Goal: Information Seeking & Learning: Learn about a topic

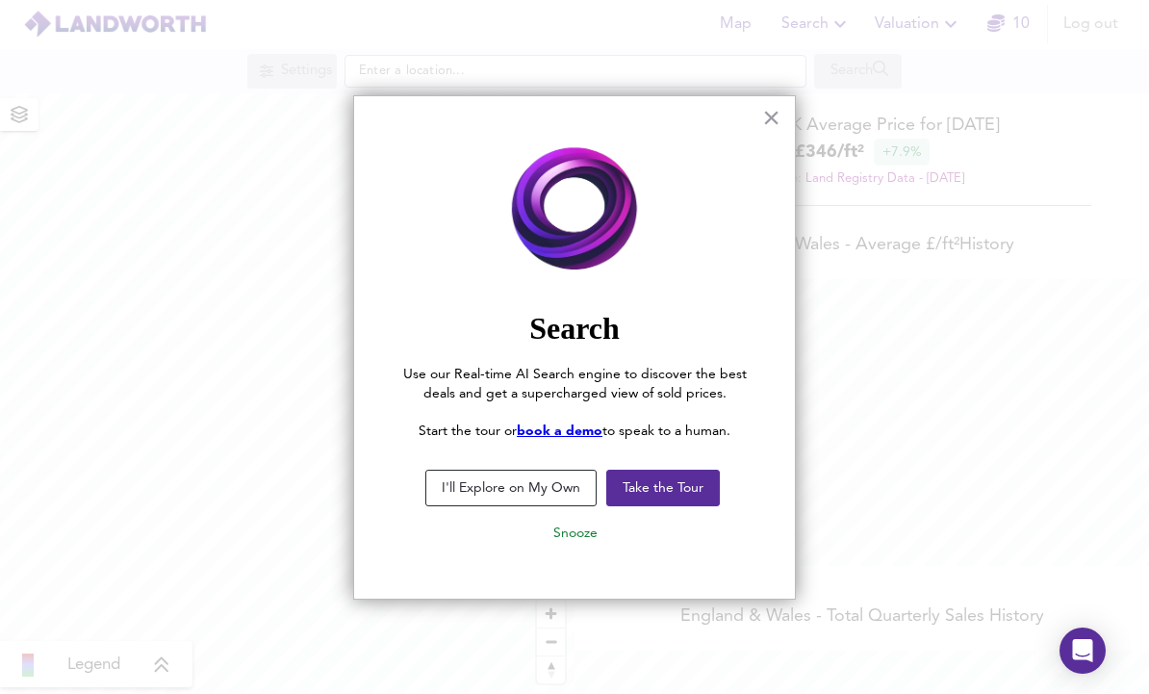
scroll to position [694, 1149]
click at [518, 482] on button "I'll Explore on My Own" at bounding box center [511, 489] width 171 height 37
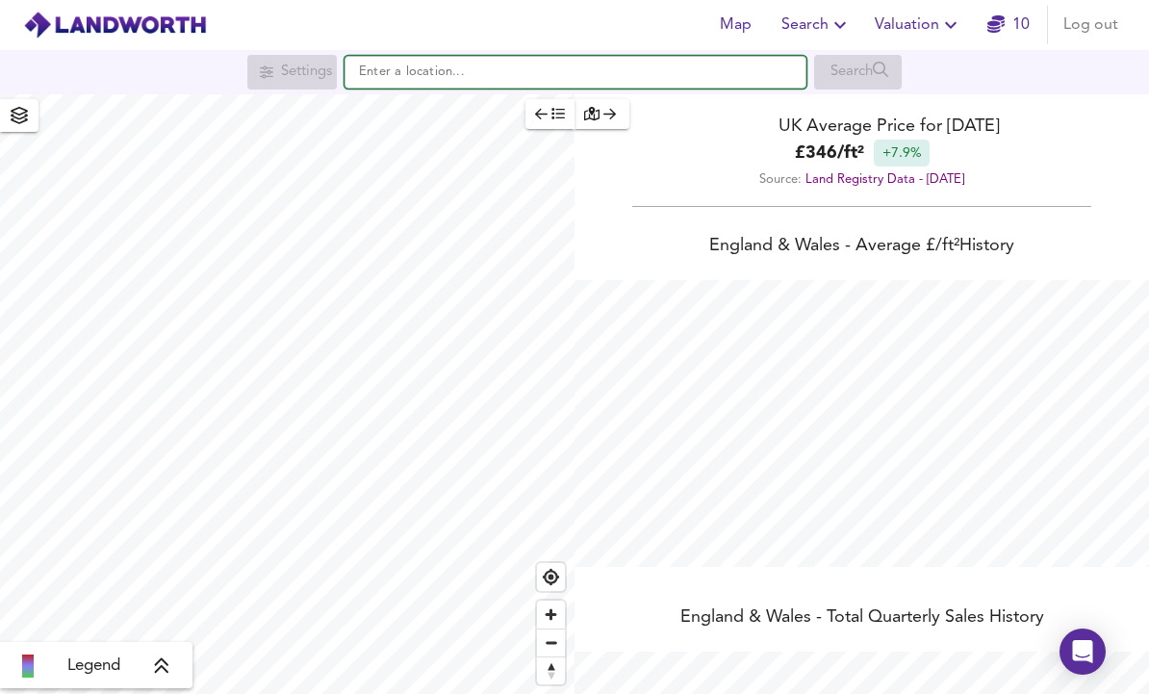
click at [658, 64] on input "text" at bounding box center [576, 72] width 462 height 33
type input "C"
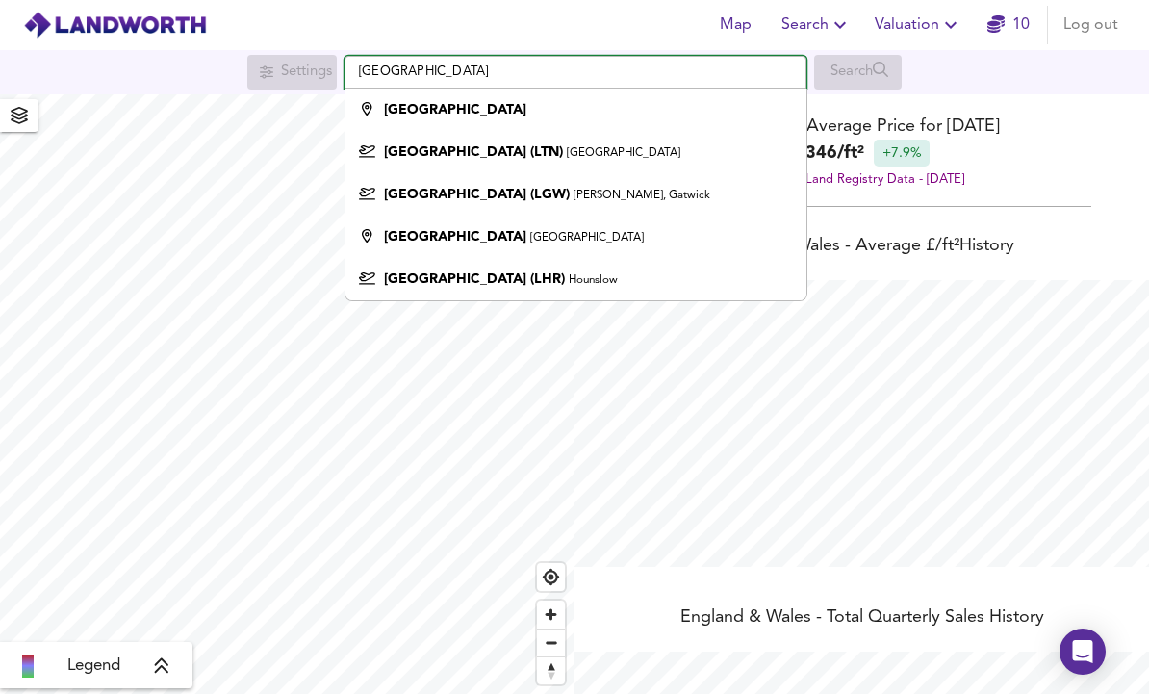
type input "[GEOGRAPHIC_DATA]"
click at [383, 116] on li "[GEOGRAPHIC_DATA]" at bounding box center [576, 110] width 460 height 42
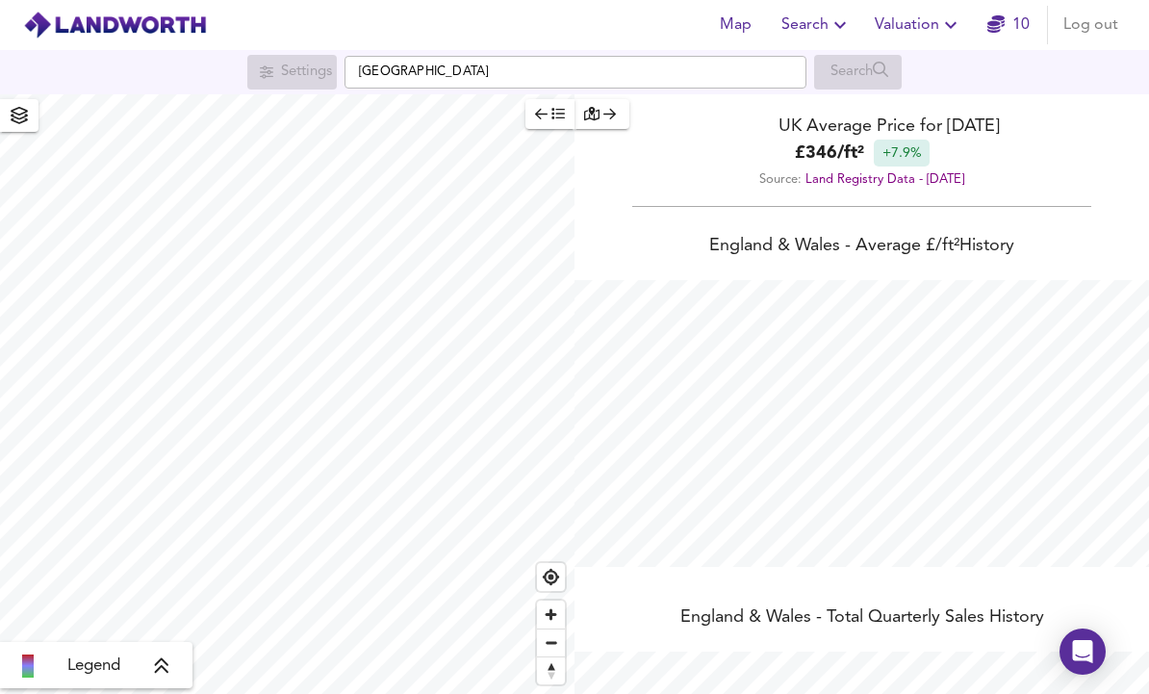
scroll to position [9, 0]
checkbox input "false"
checkbox input "true"
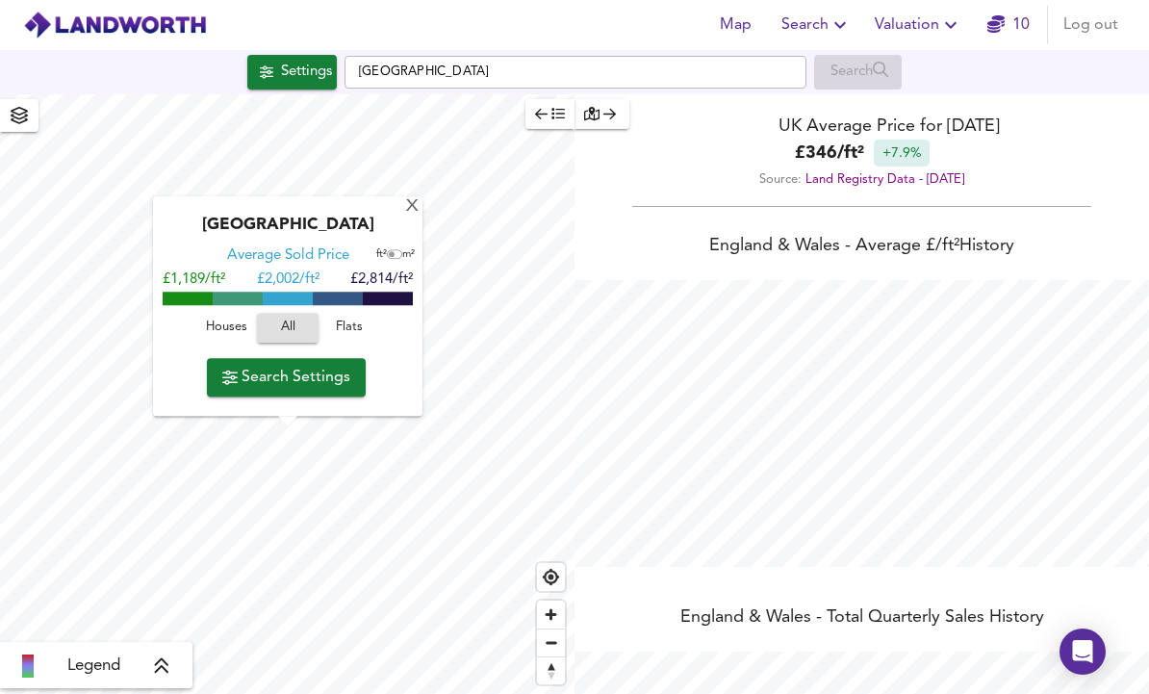
scroll to position [0, 0]
click at [281, 66] on div "Settings" at bounding box center [306, 72] width 51 height 25
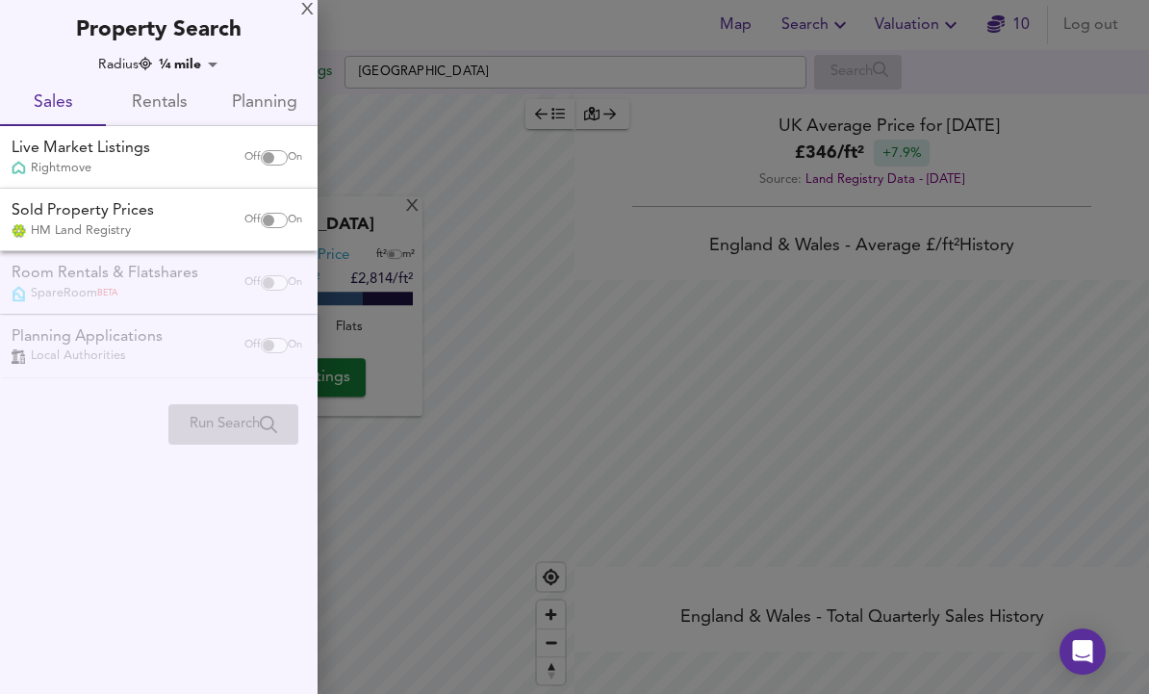
click at [261, 145] on div "Off On" at bounding box center [273, 158] width 81 height 39
checkbox input "true"
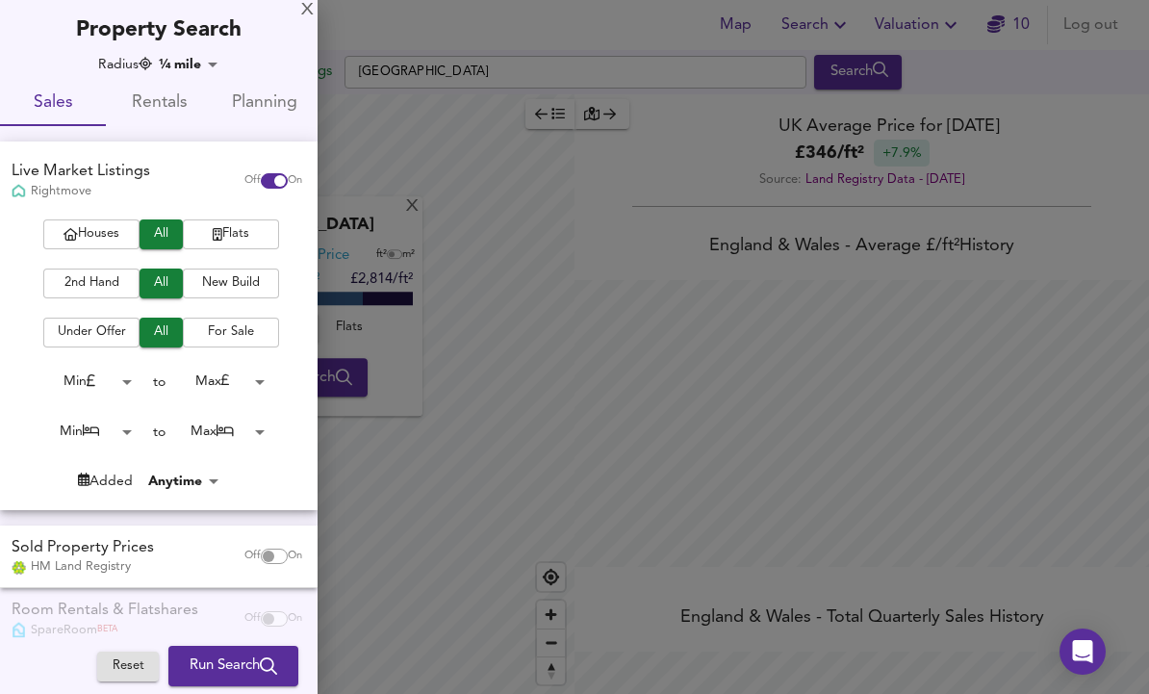
click at [86, 286] on span "2nd Hand" at bounding box center [91, 283] width 77 height 22
click at [225, 333] on span "For Sale" at bounding box center [231, 333] width 77 height 22
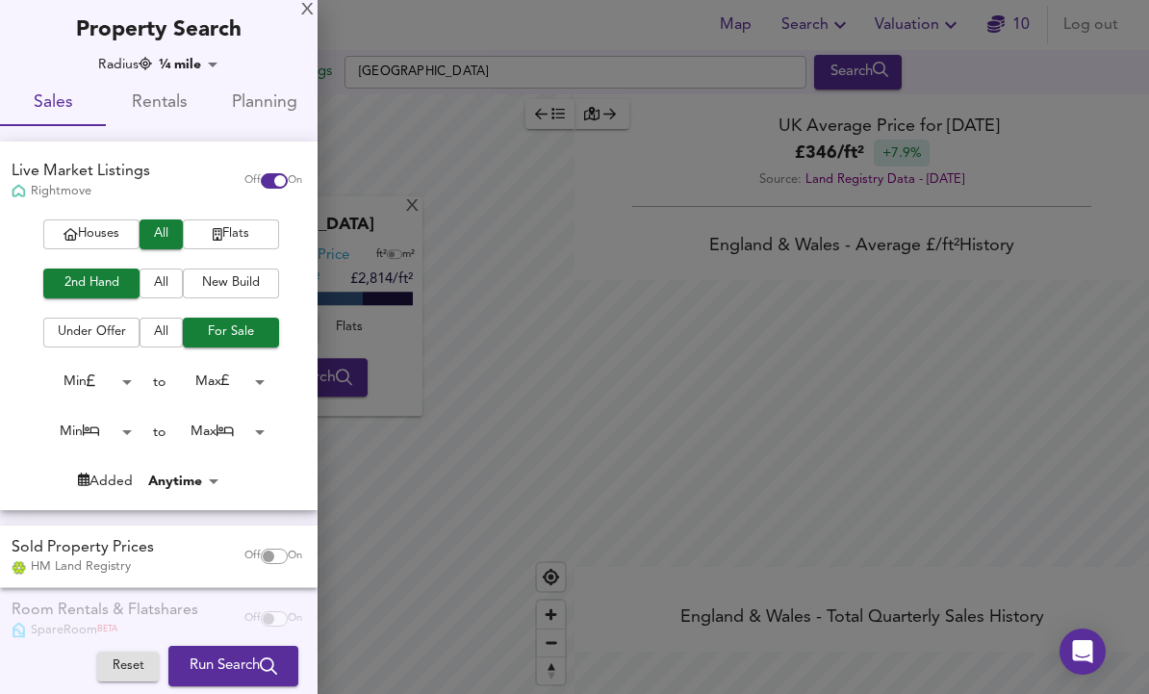
click at [159, 329] on span "All" at bounding box center [161, 333] width 24 height 22
click at [217, 220] on button "Flats" at bounding box center [231, 234] width 96 height 30
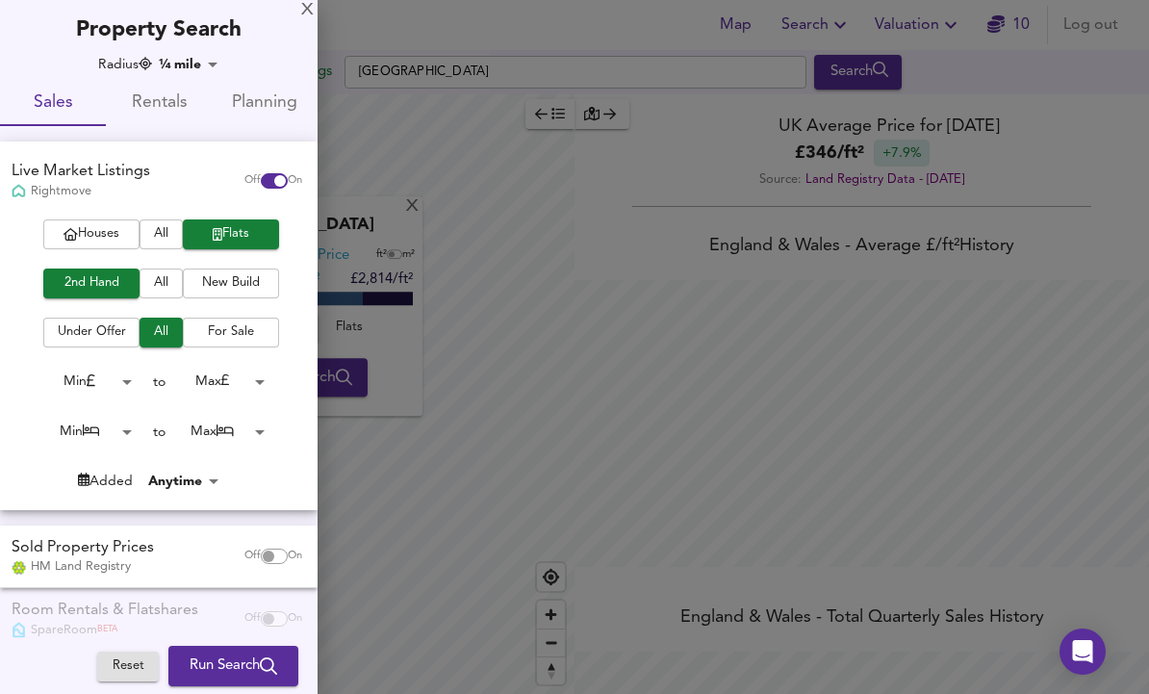
click at [94, 374] on body "Map Search Valuation 10 Log out Settings [GEOGRAPHIC_DATA] Search X London Aver…" at bounding box center [574, 347] width 1149 height 694
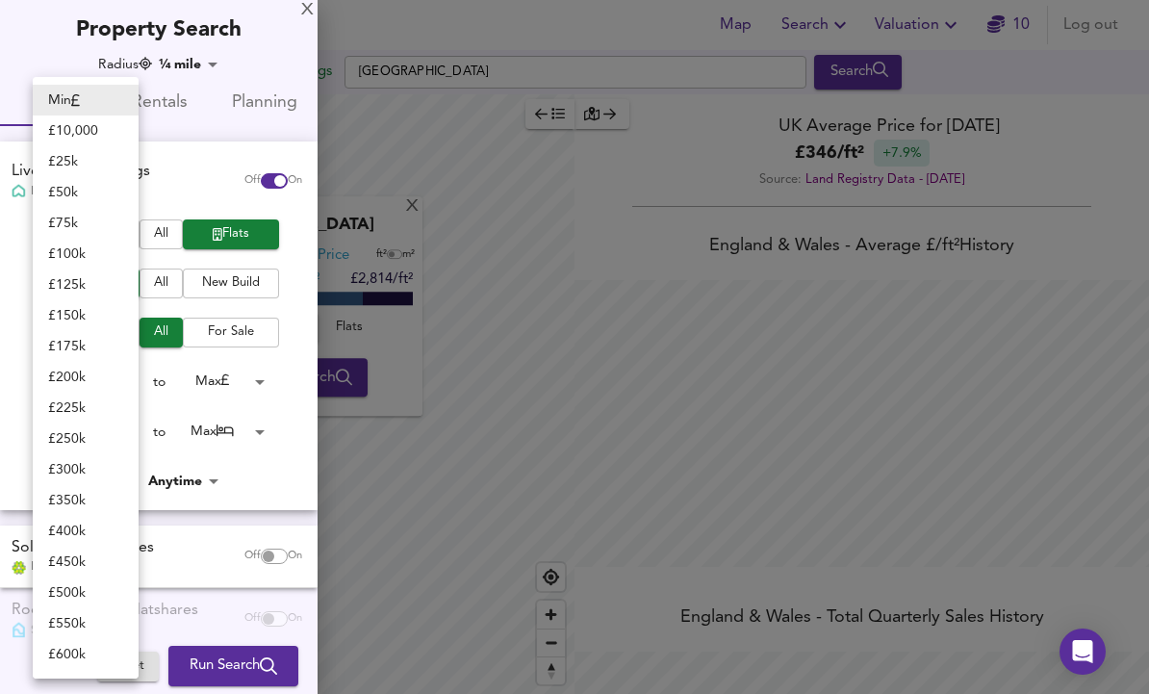
click at [224, 388] on div at bounding box center [574, 347] width 1149 height 694
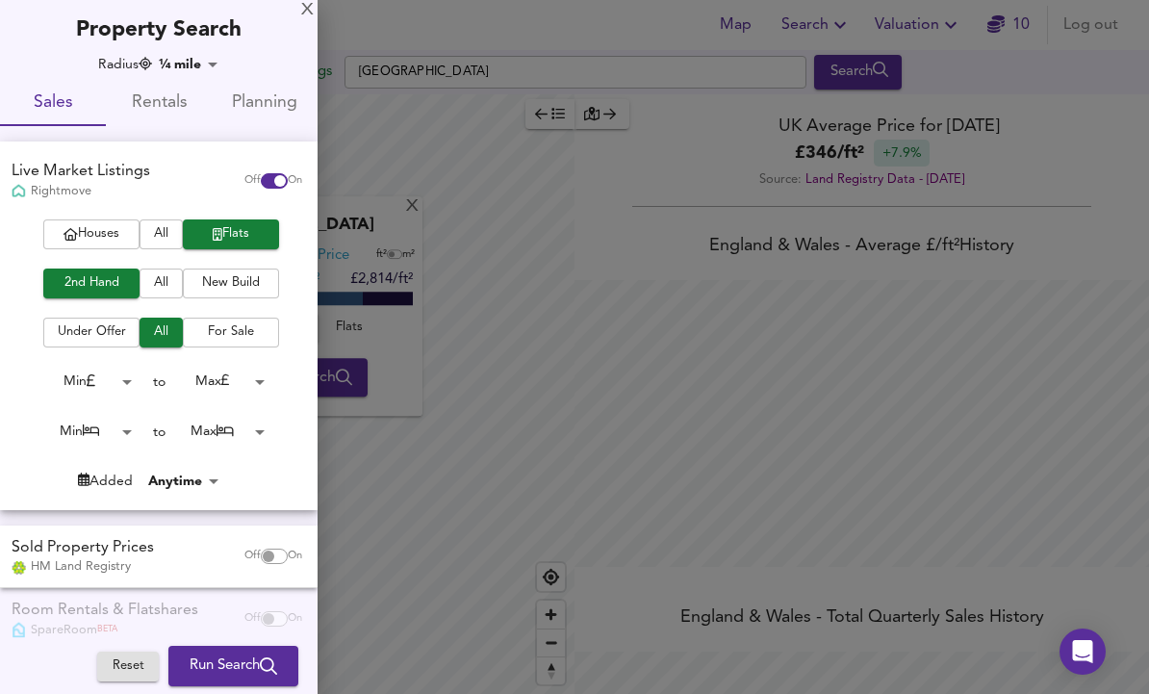
click at [220, 362] on div "Houses All Flats 2nd Hand All New Build Under Offer All For Sale Min 0 to Max 2…" at bounding box center [159, 364] width 318 height 290
click at [223, 374] on body "Map Search Valuation 10 Log out Settings [GEOGRAPHIC_DATA] Search X London Aver…" at bounding box center [574, 347] width 1149 height 694
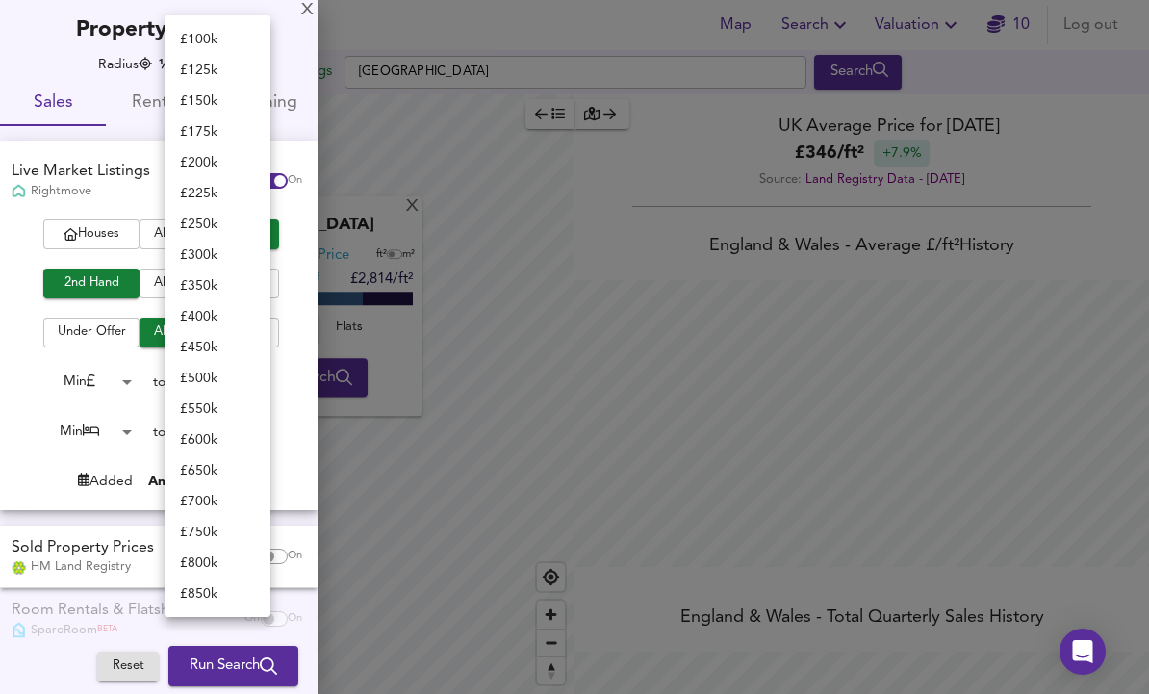
scroll to position [148, 0]
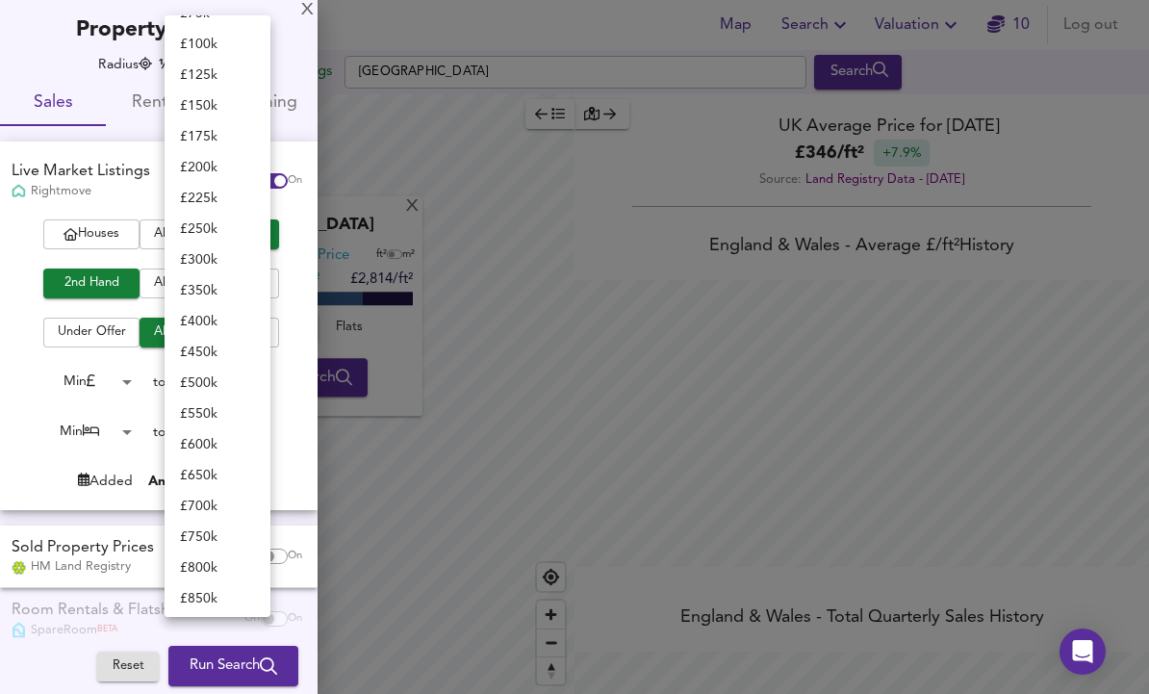
click at [198, 196] on li "£ 225k" at bounding box center [218, 198] width 106 height 31
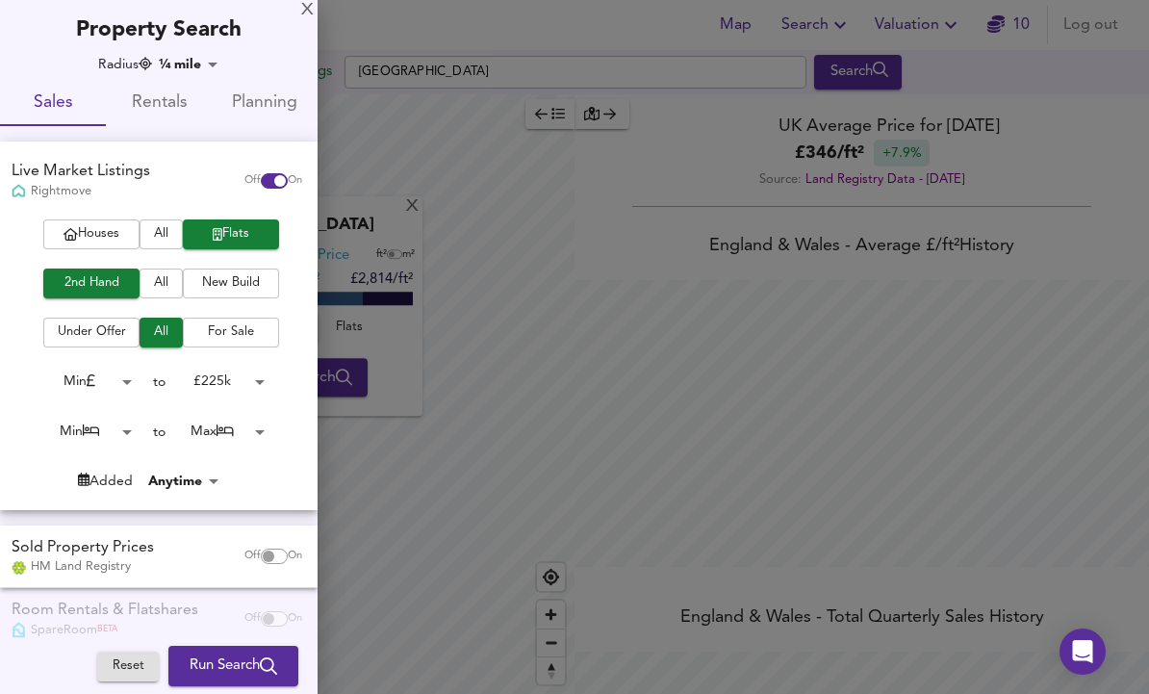
click at [221, 374] on body "Map Search Valuation 10 Log out Settings [GEOGRAPHIC_DATA] Search X London Aver…" at bounding box center [574, 347] width 1149 height 694
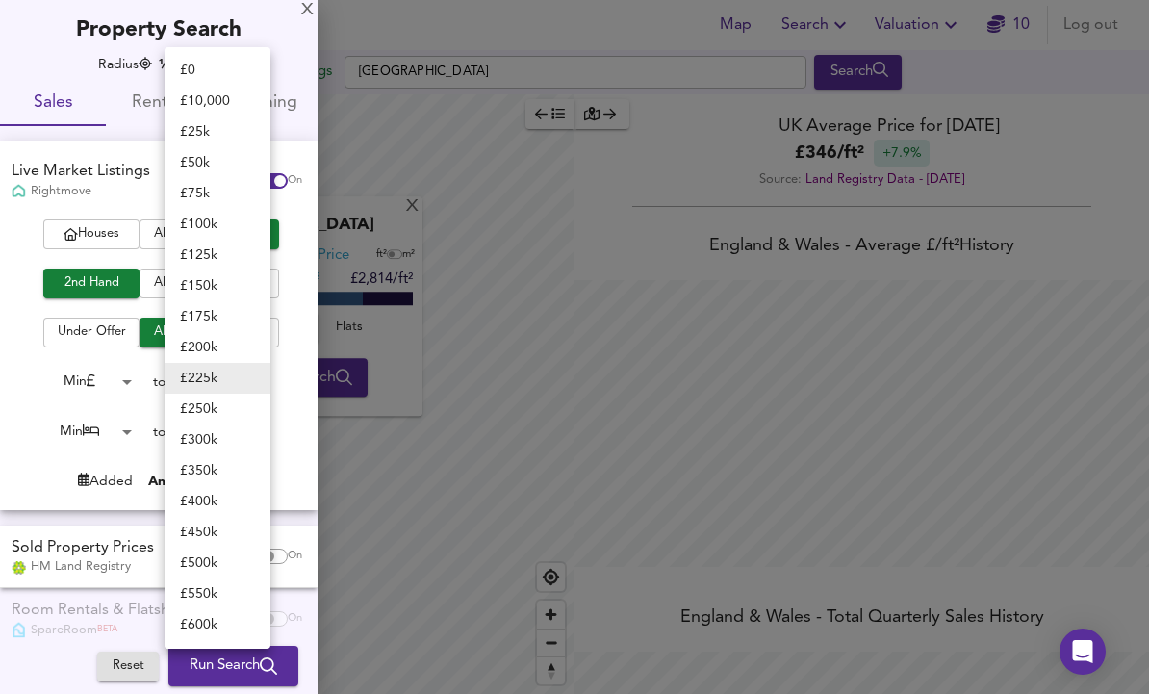
click at [202, 343] on li "£ 200k" at bounding box center [218, 347] width 106 height 31
type input "200000"
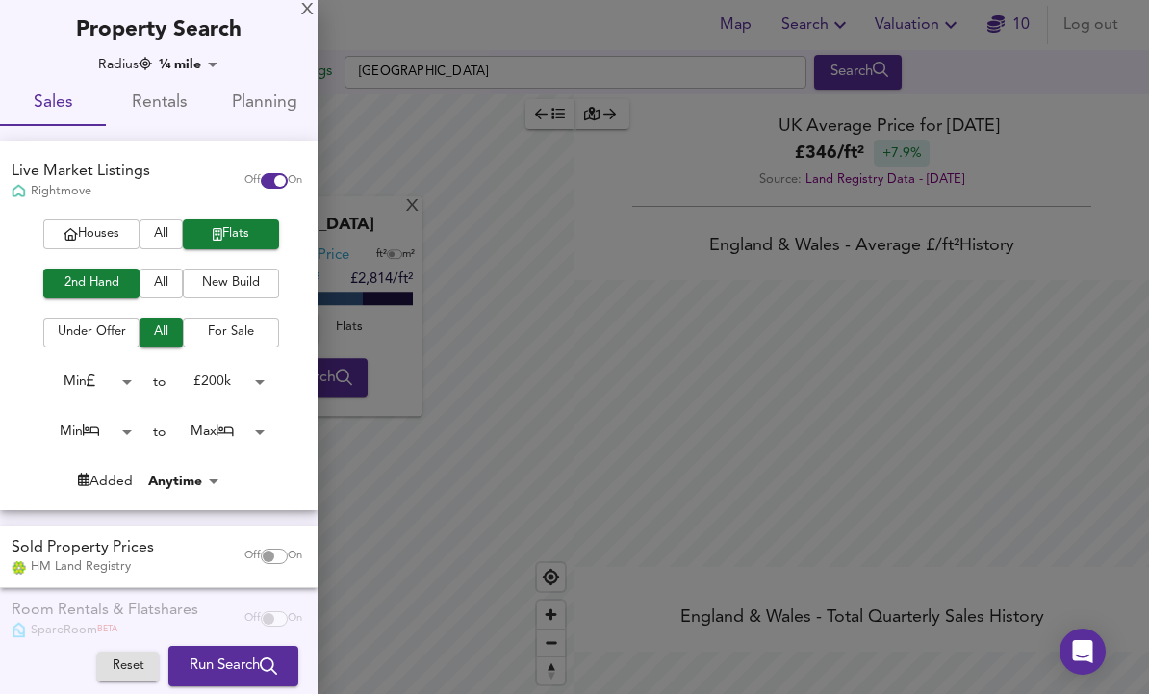
click at [93, 430] on body "Map Search Valuation 10 Log out Settings [GEOGRAPHIC_DATA] Search X London Aver…" at bounding box center [574, 347] width 1149 height 694
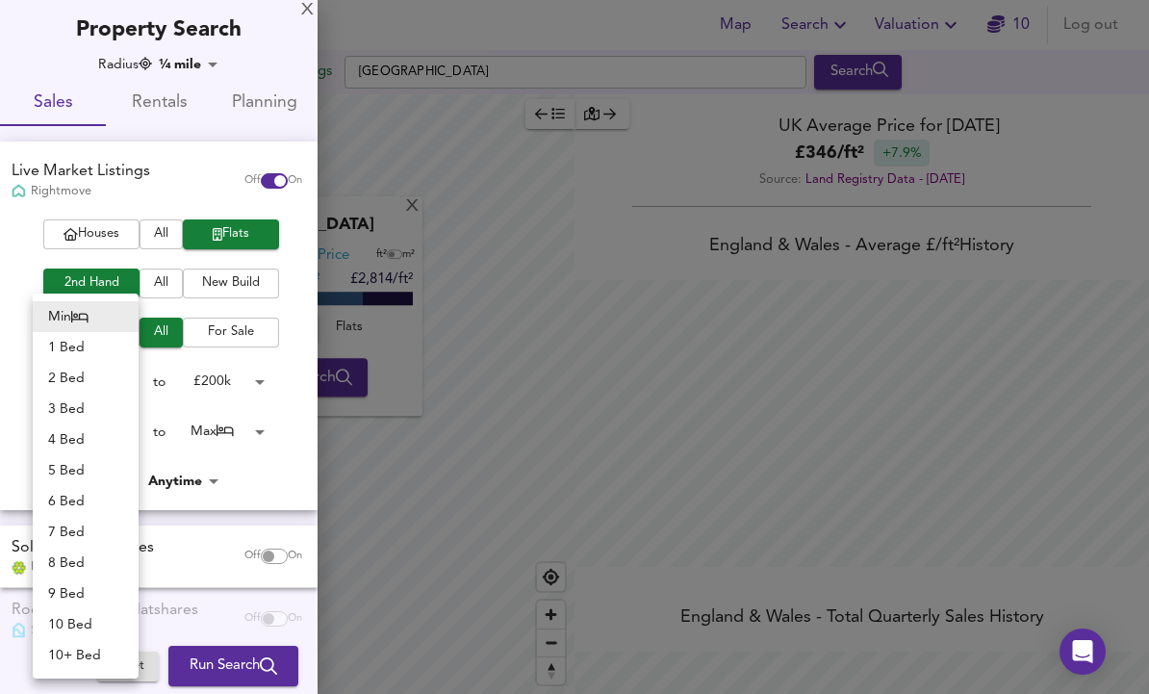
click at [80, 348] on li "1 Bed" at bounding box center [86, 347] width 106 height 31
type input "1"
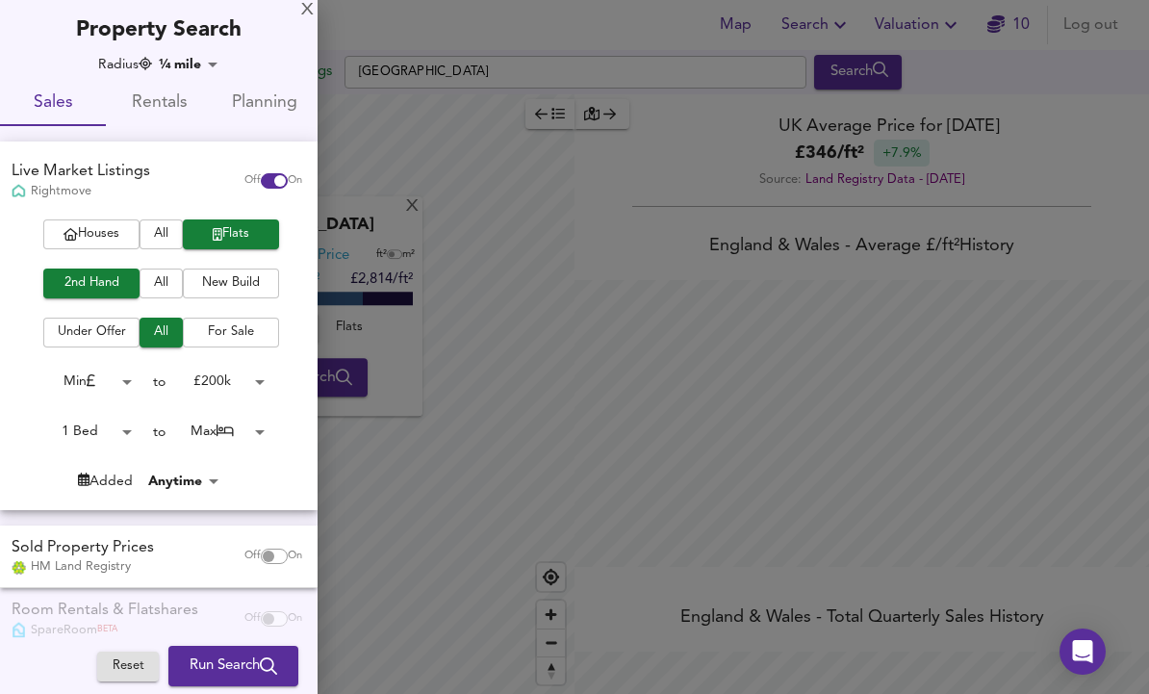
click at [223, 436] on body "Map Search Valuation 10 Log out Settings [GEOGRAPHIC_DATA] Search X London Aver…" at bounding box center [574, 347] width 1149 height 694
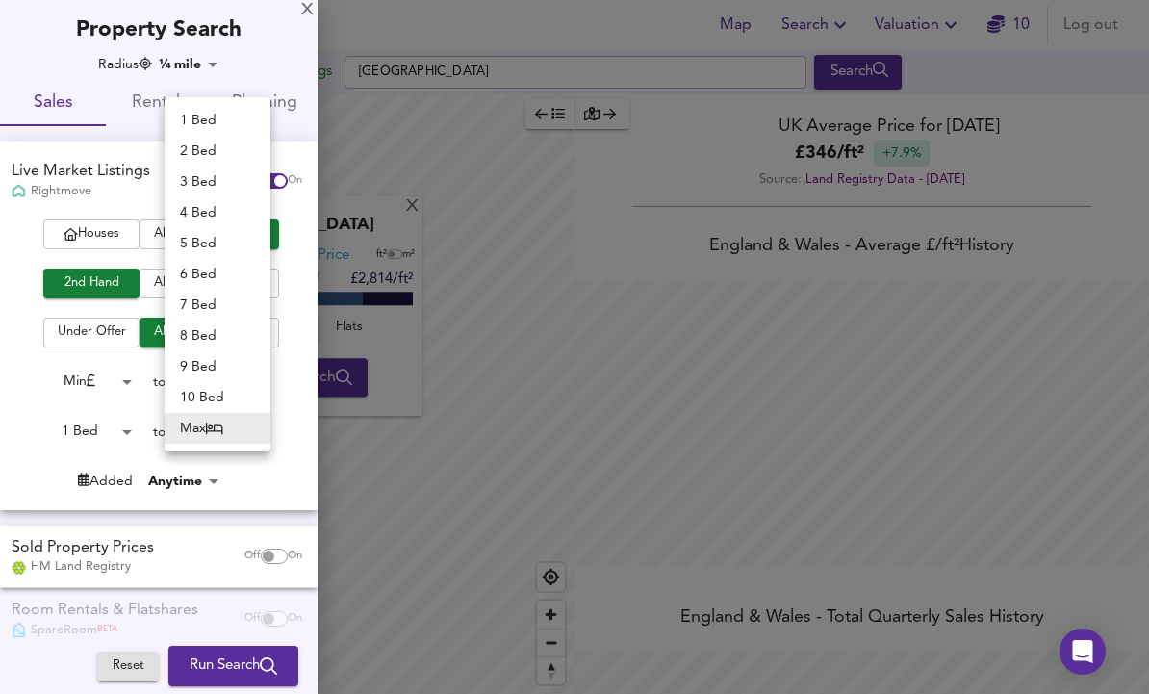
click at [191, 113] on li "1 Bed" at bounding box center [218, 120] width 106 height 31
type input "1"
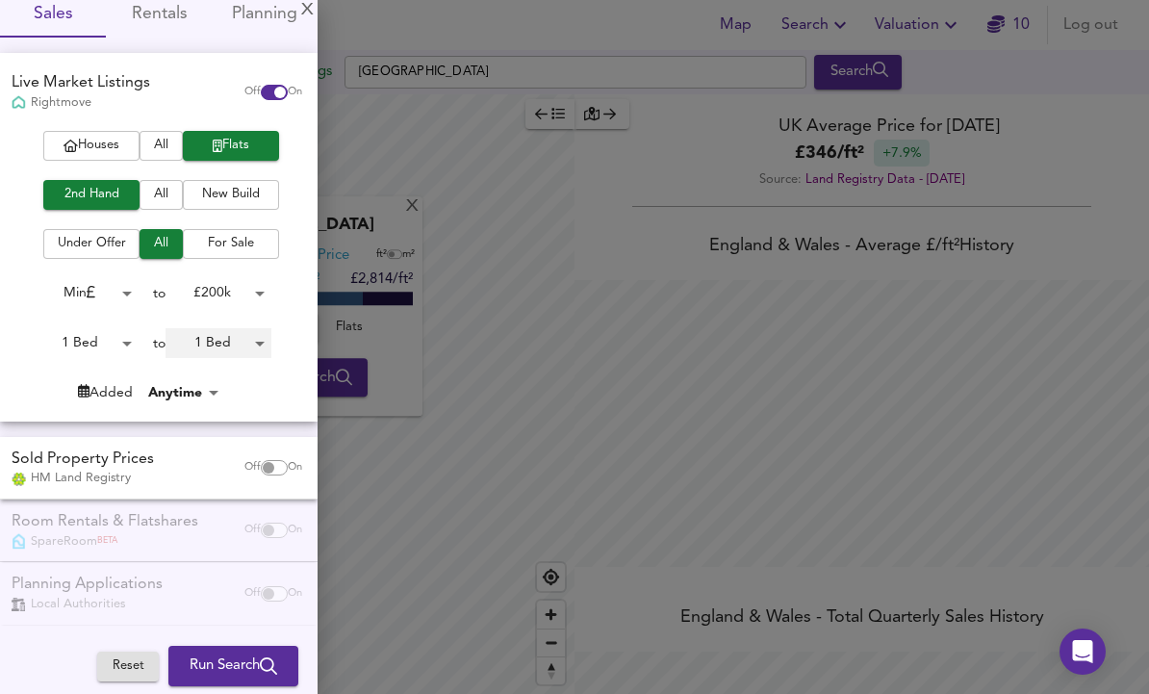
scroll to position [88, 0]
click at [264, 469] on input "checkbox" at bounding box center [268, 468] width 46 height 15
checkbox input "true"
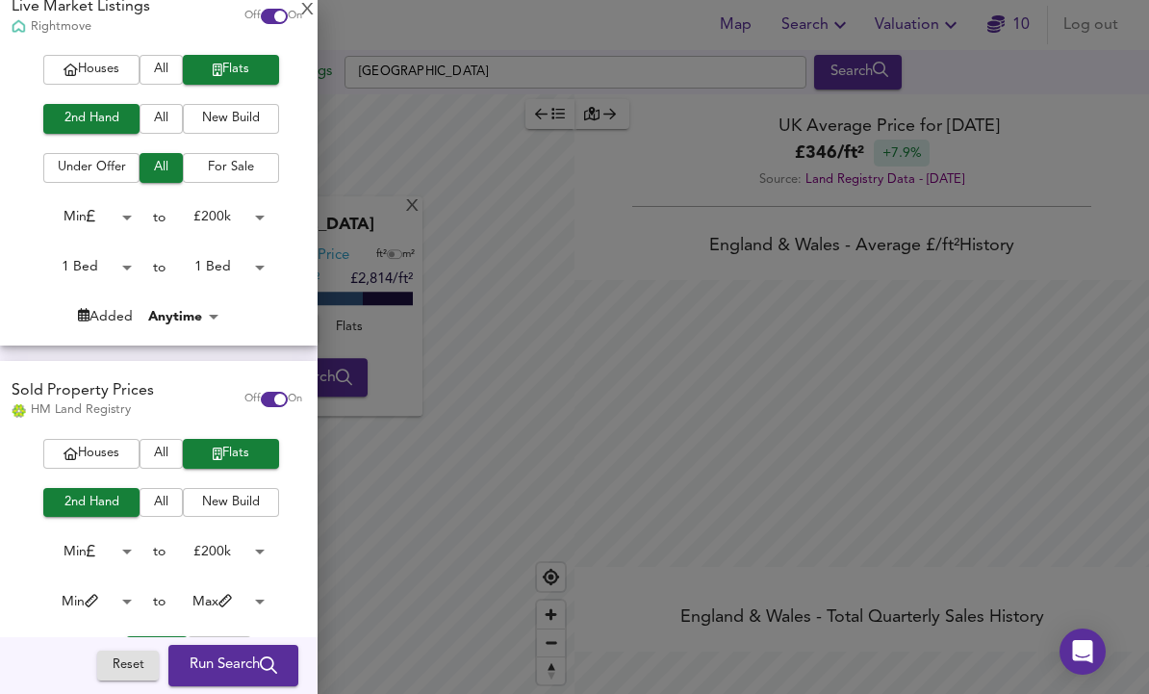
scroll to position [148, 0]
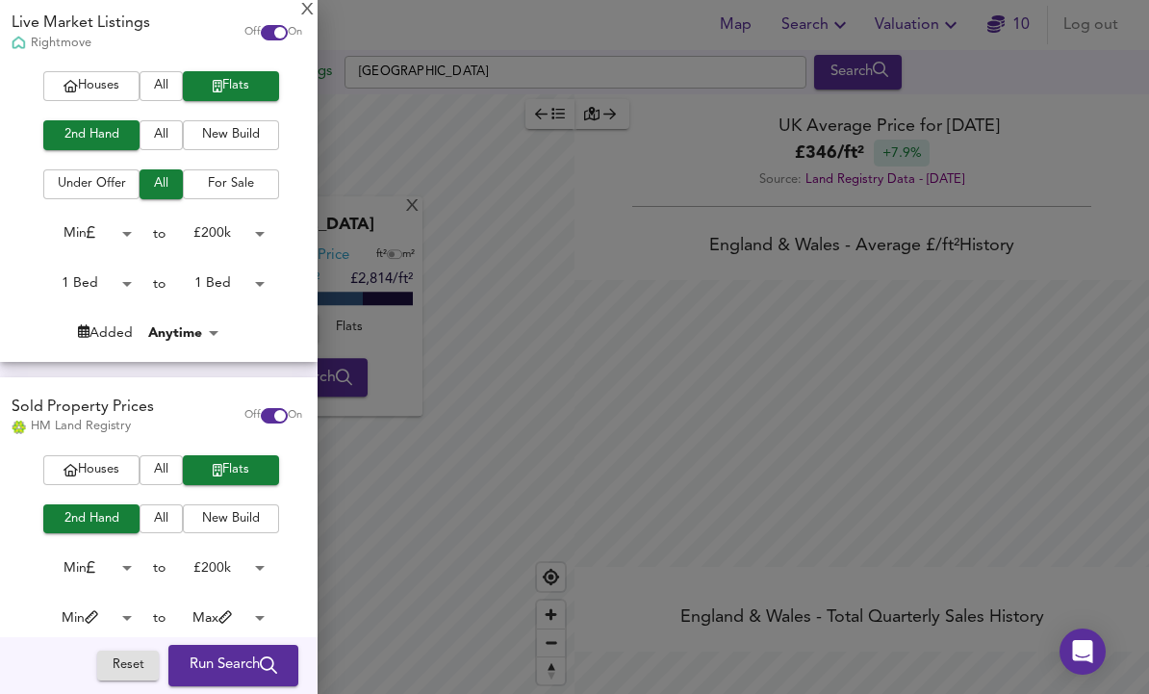
click at [260, 29] on input "checkbox" at bounding box center [280, 32] width 46 height 15
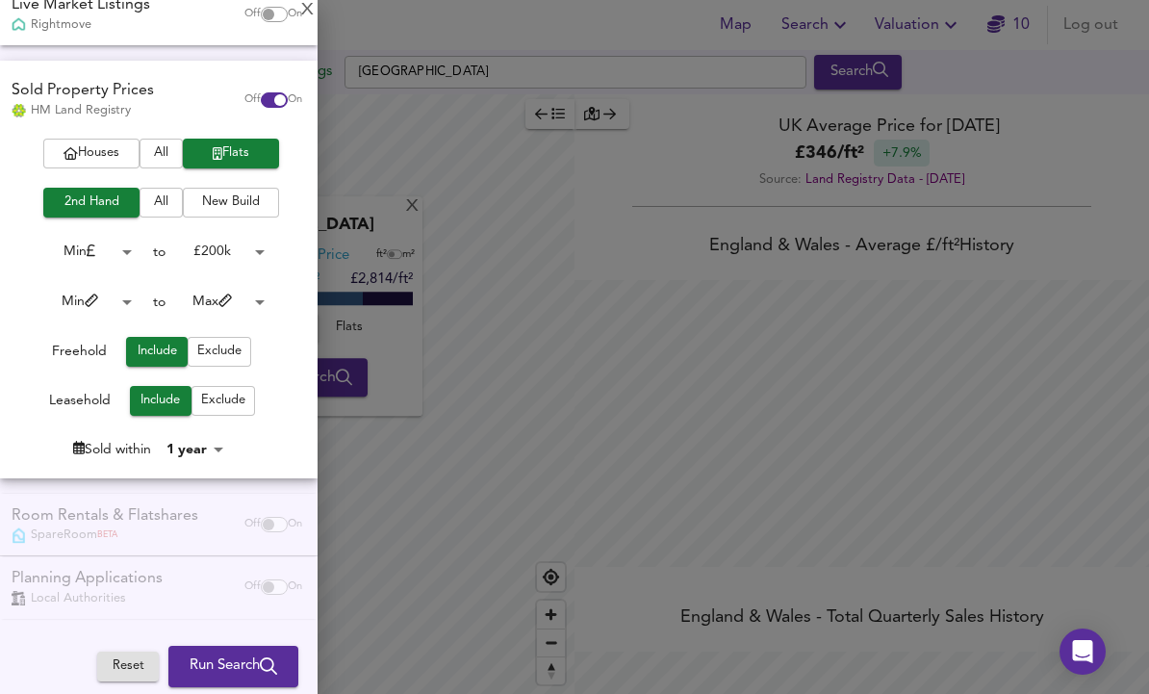
scroll to position [136, 0]
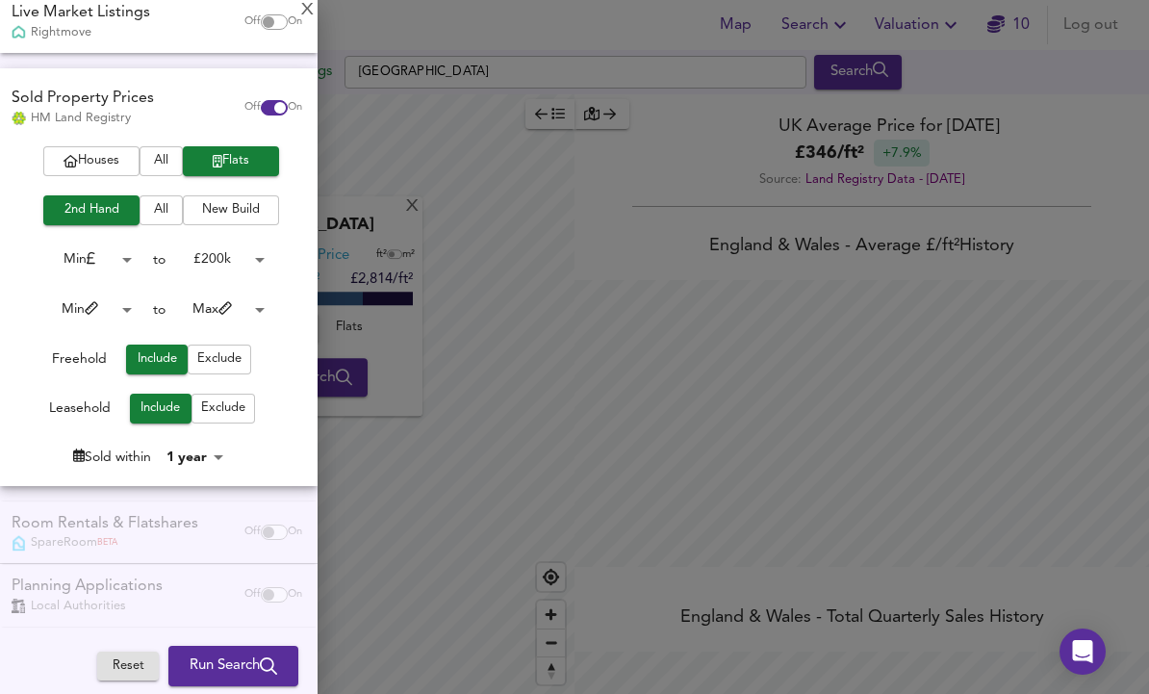
click at [258, 16] on input "checkbox" at bounding box center [268, 21] width 46 height 15
checkbox input "true"
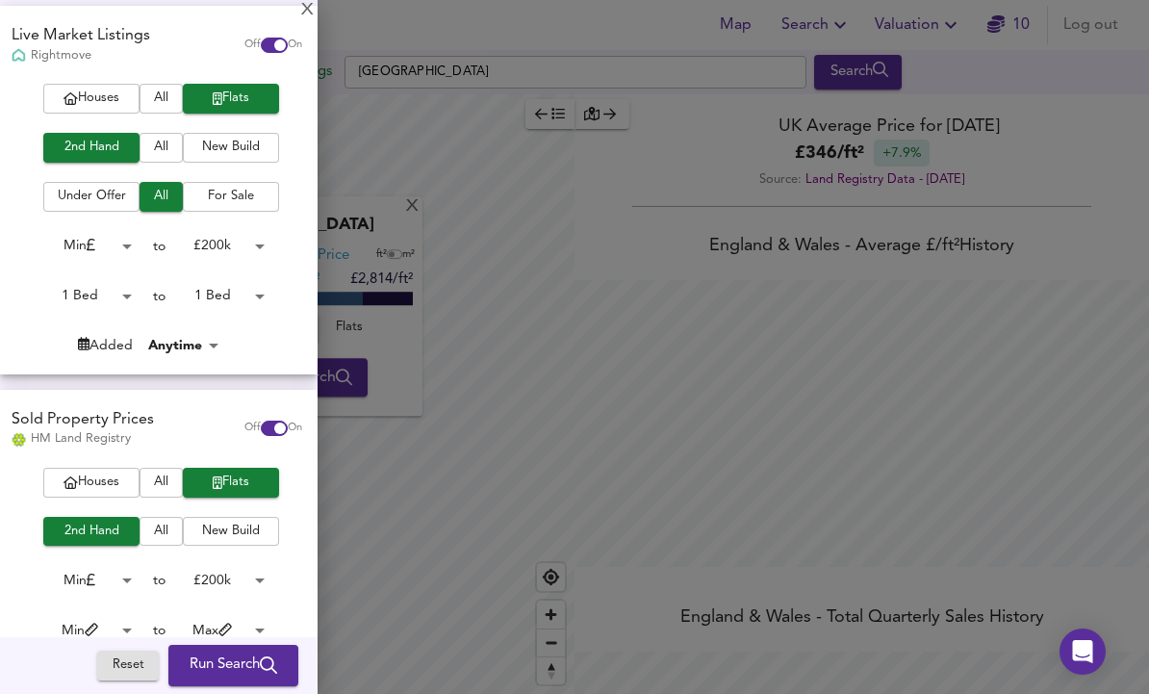
click at [243, 240] on body "Map Search Valuation 10 Log out Settings [GEOGRAPHIC_DATA] Search X London Aver…" at bounding box center [574, 347] width 1149 height 694
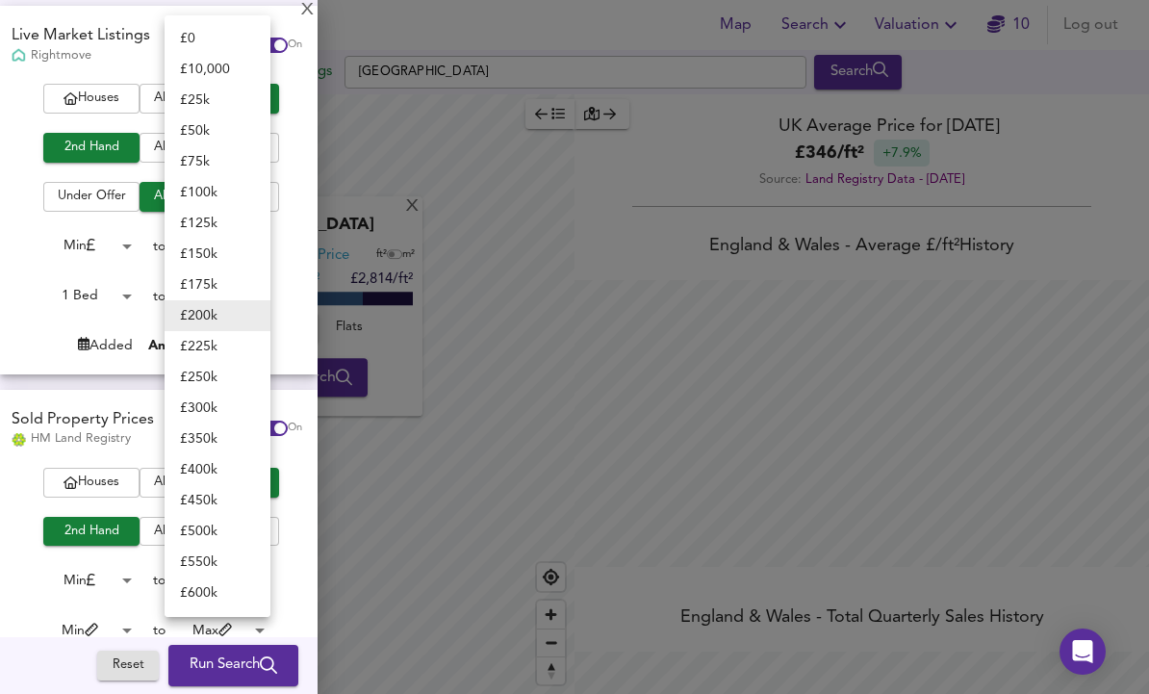
click at [212, 381] on li "£ 250k" at bounding box center [218, 377] width 106 height 31
type input "250000"
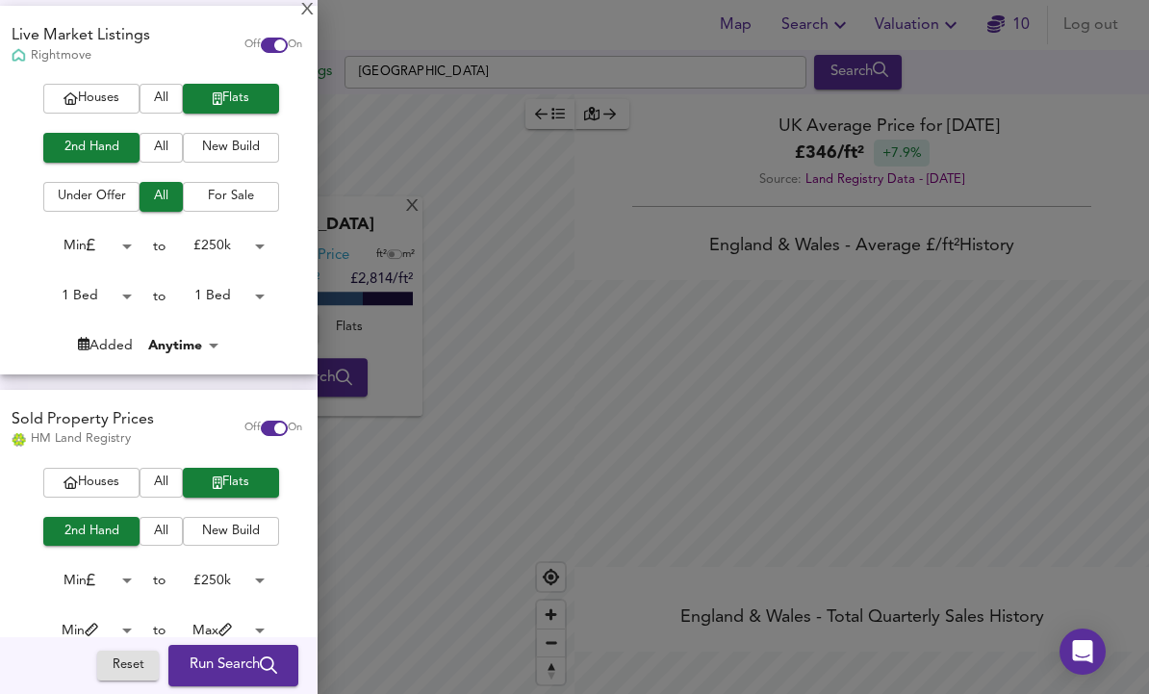
click at [103, 240] on body "Map Search Valuation 10 Log out Settings [GEOGRAPHIC_DATA] Search X London Aver…" at bounding box center [574, 347] width 1149 height 694
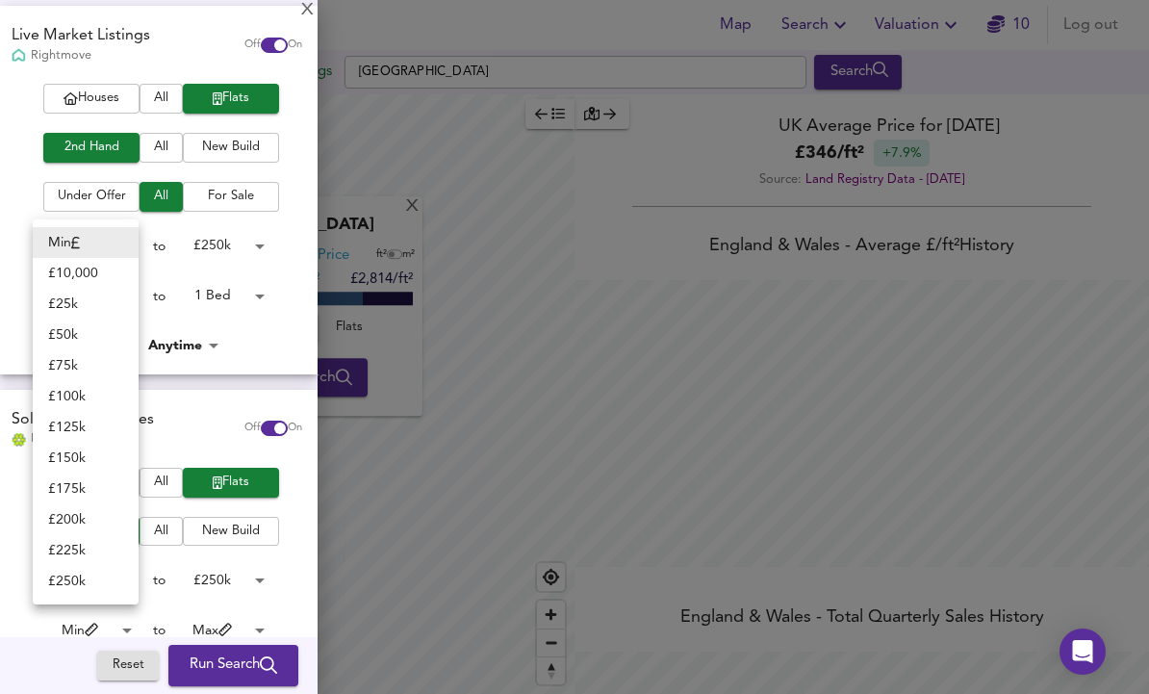
click at [90, 481] on li "£ 175k" at bounding box center [86, 489] width 106 height 31
type input "175000"
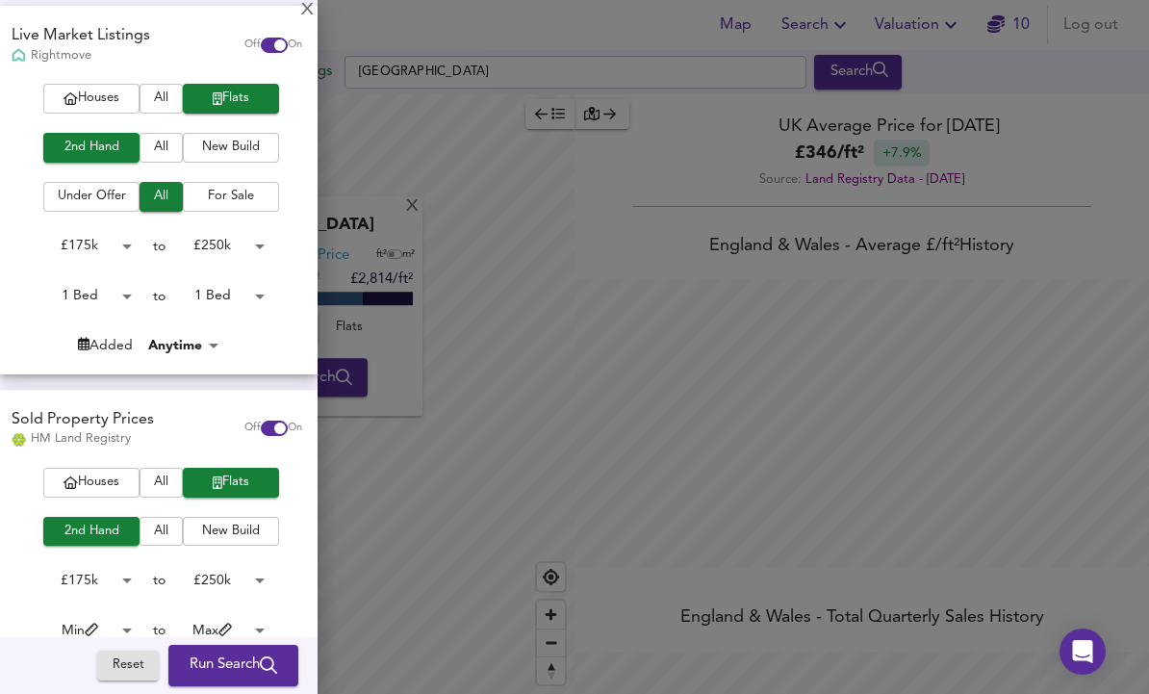
click at [231, 254] on body "Map Search Valuation 10 Log out Settings [GEOGRAPHIC_DATA] Search X London Aver…" at bounding box center [574, 347] width 1149 height 694
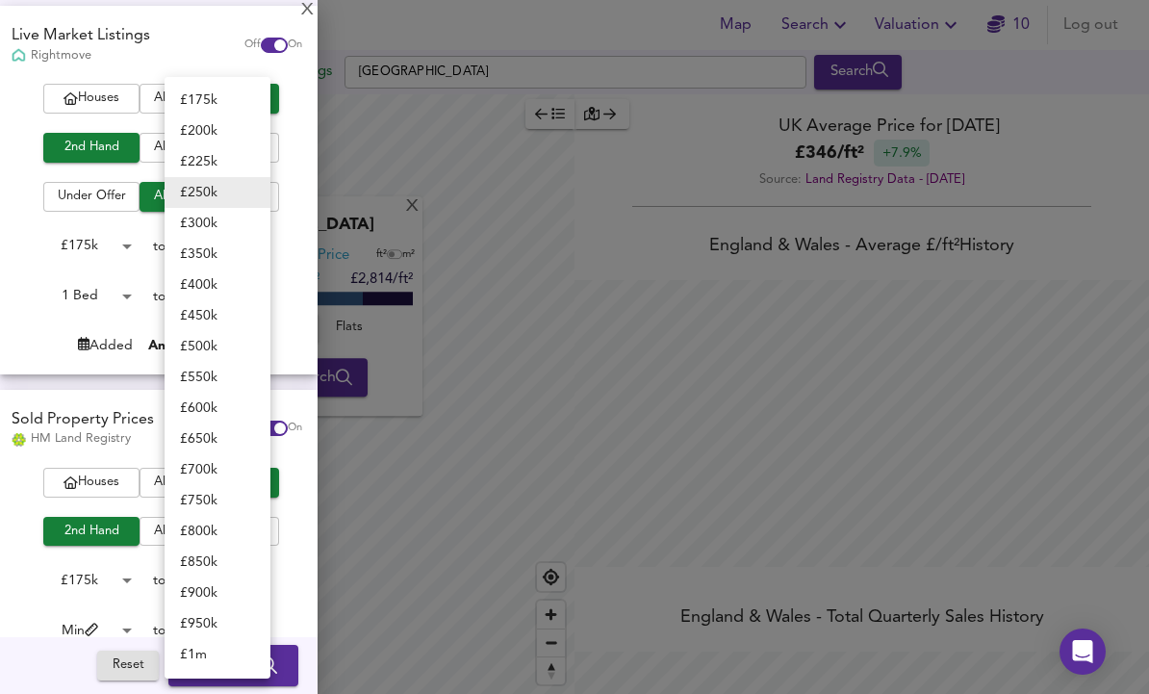
click at [226, 192] on li "£ 250k" at bounding box center [218, 192] width 106 height 31
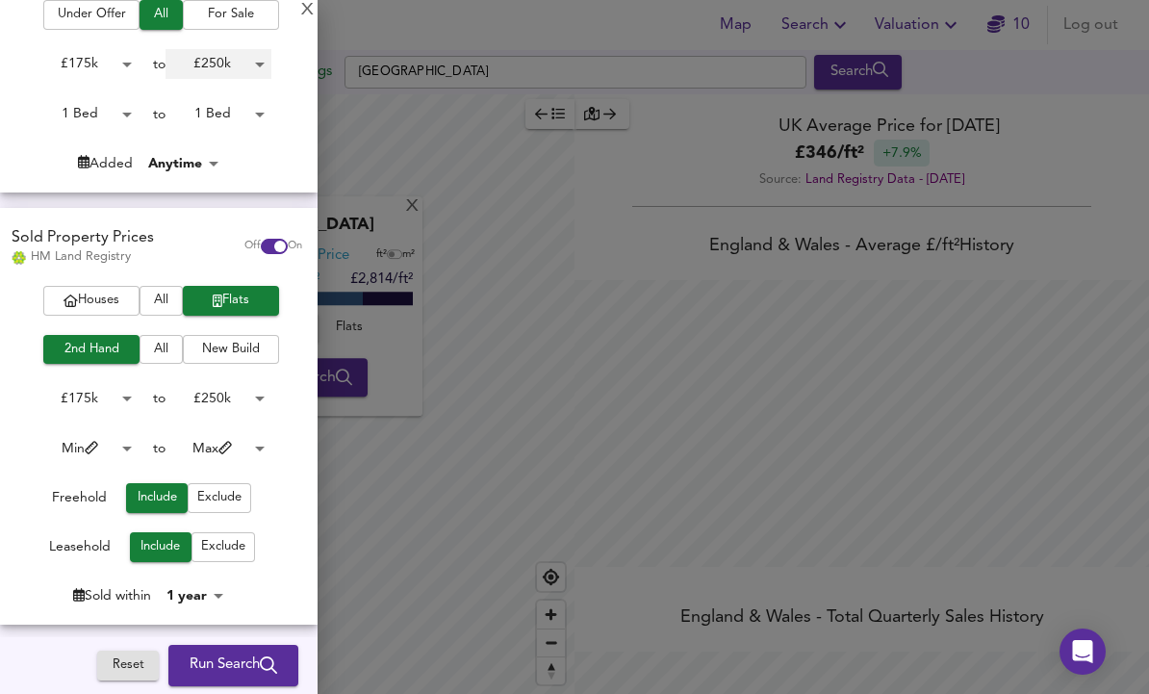
scroll to position [318, 0]
click at [113, 444] on body "Map Search Valuation 10 Log out Settings [GEOGRAPHIC_DATA] Search X London Aver…" at bounding box center [574, 347] width 1149 height 694
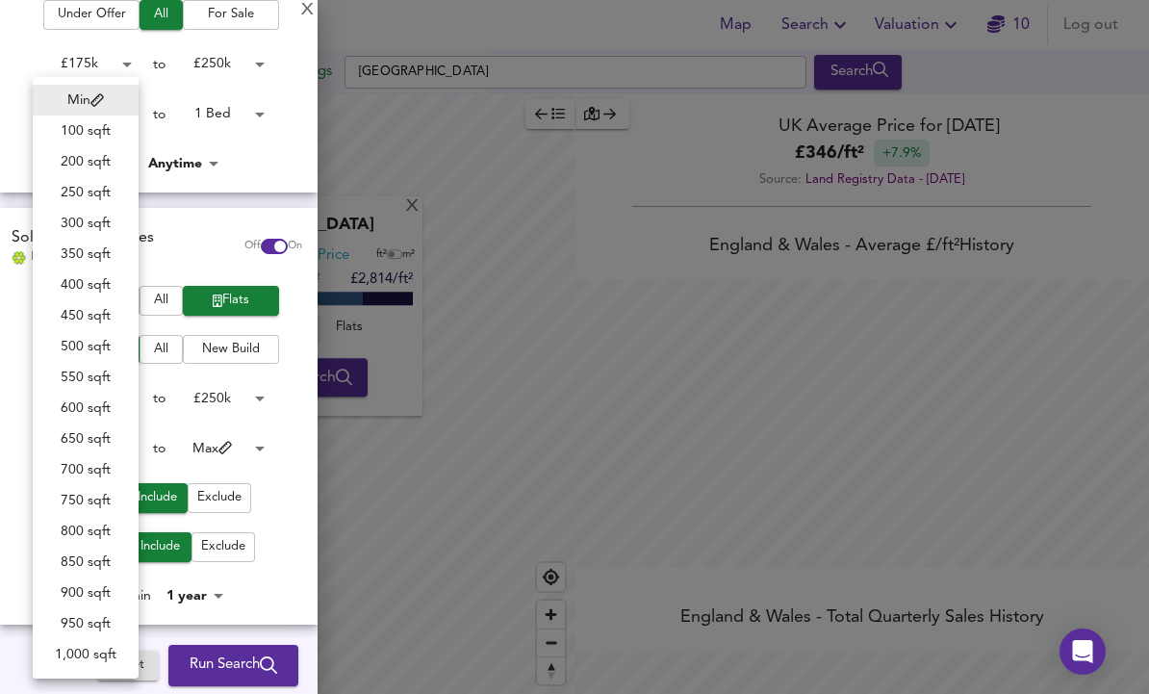
click at [102, 472] on li "700 sqft" at bounding box center [86, 469] width 106 height 31
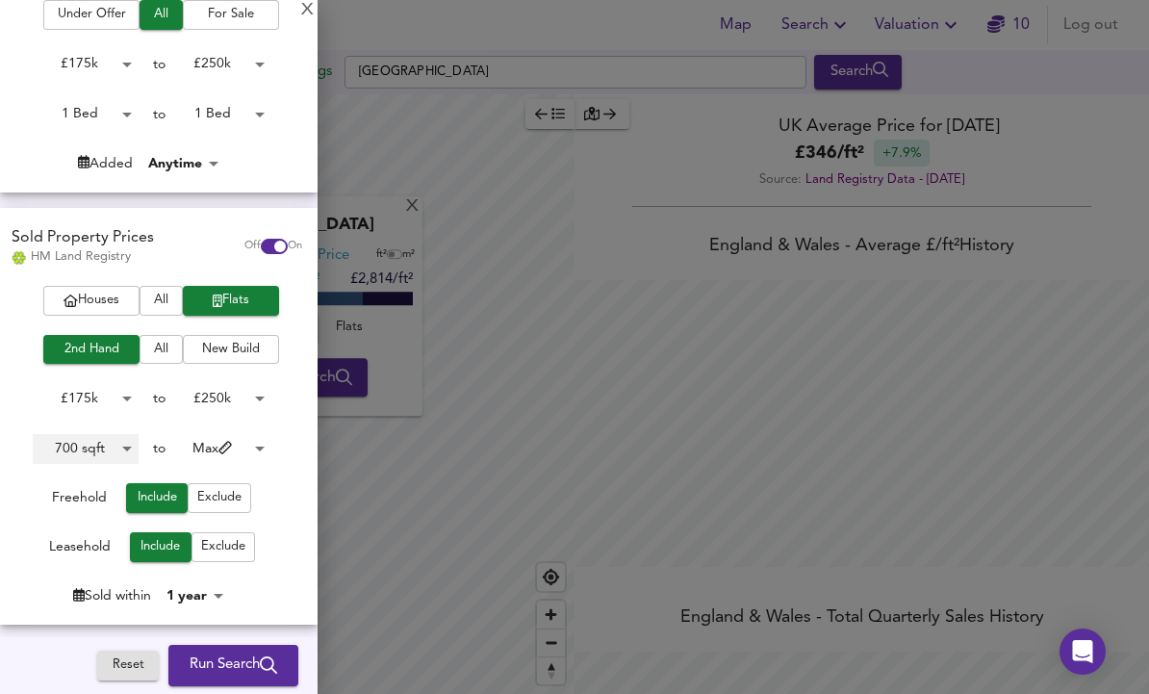
type input "700"
click at [202, 580] on body "Map Search Valuation 10 Log out Settings [GEOGRAPHIC_DATA] Search X London Aver…" at bounding box center [574, 347] width 1149 height 694
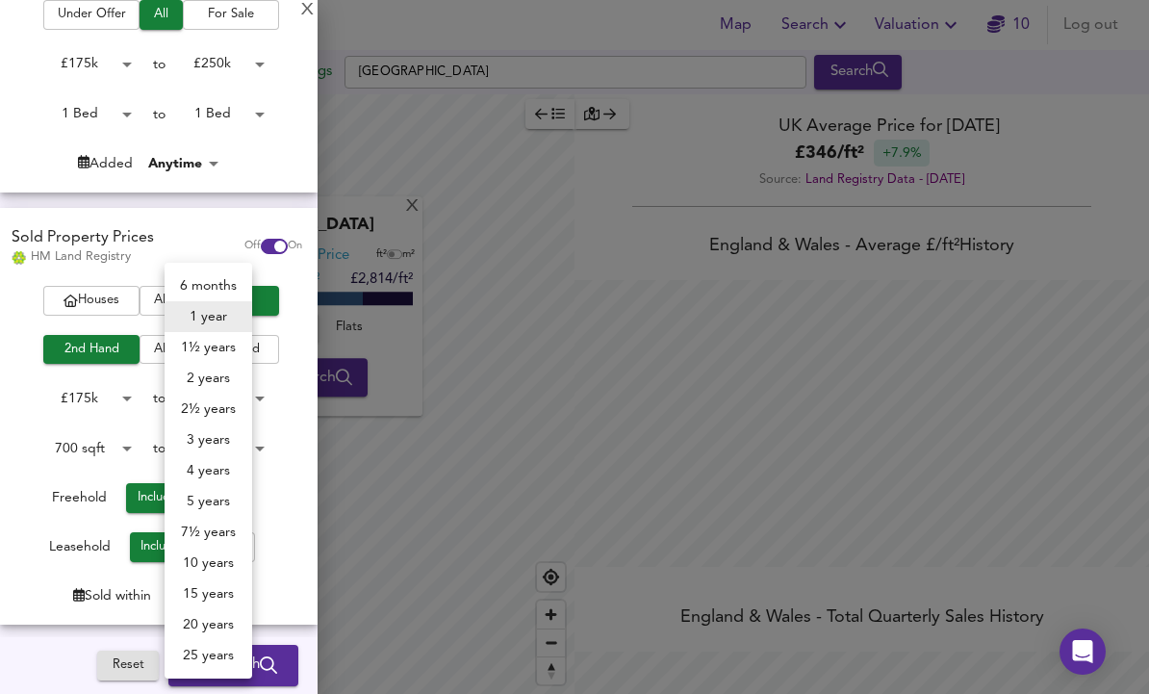
click at [221, 375] on li "2 years" at bounding box center [209, 378] width 88 height 31
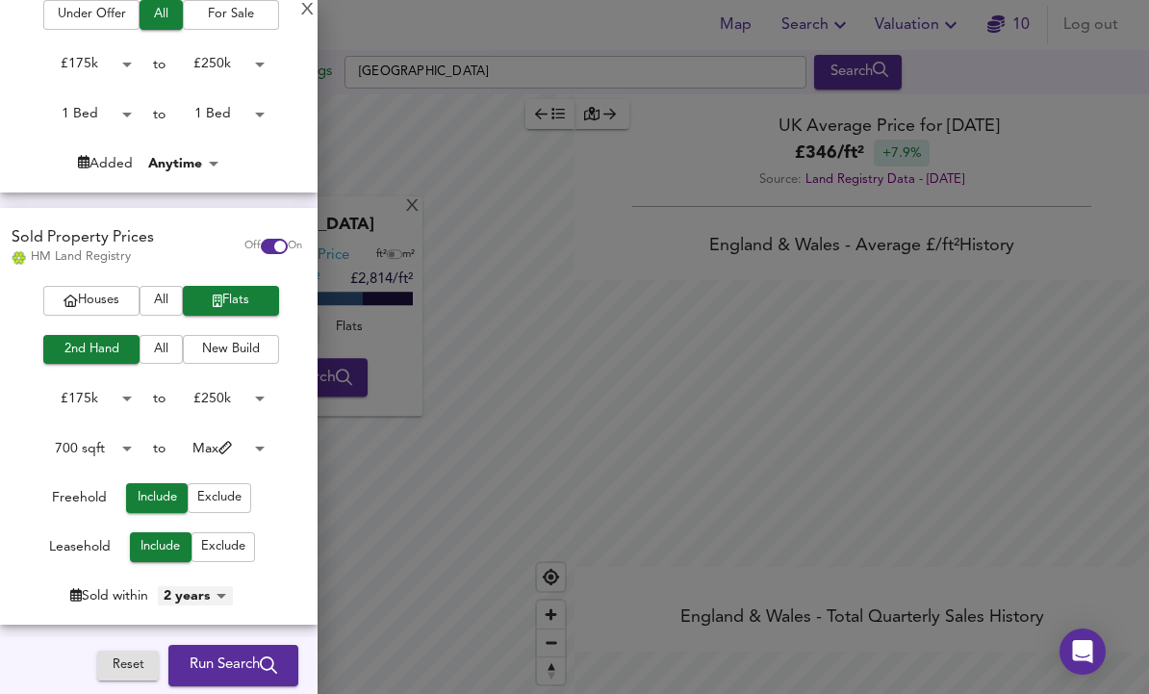
type input "24"
click at [271, 653] on button "Run Search" at bounding box center [233, 666] width 130 height 40
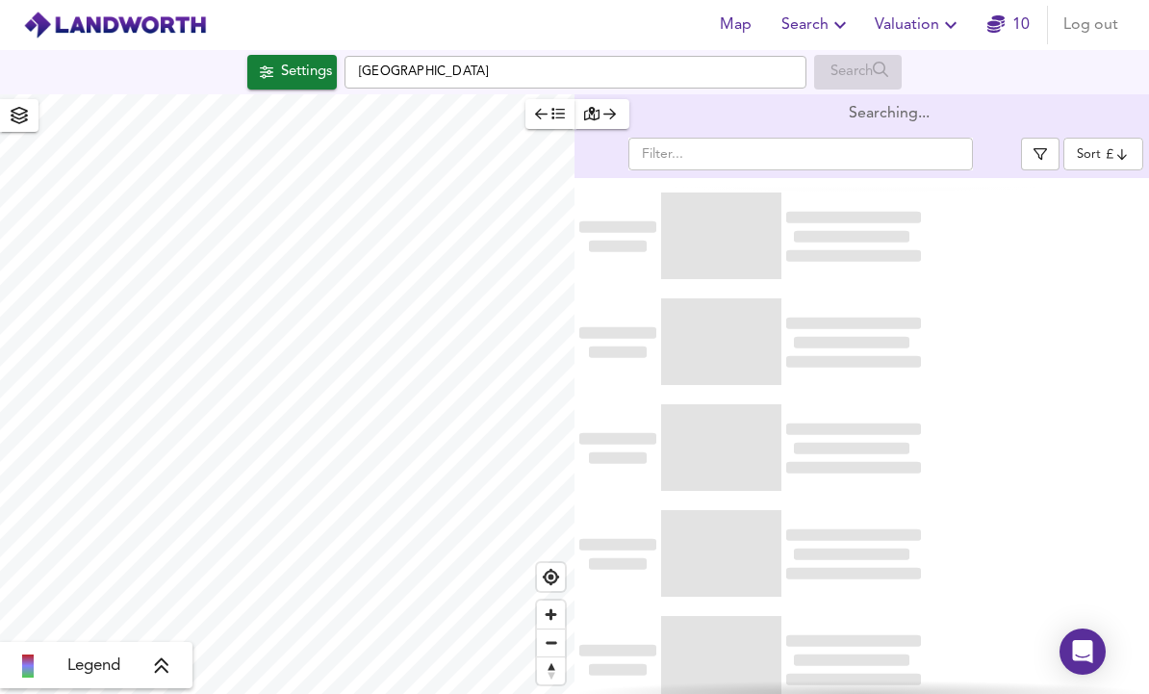
scroll to position [64, 0]
type input "bestdeal"
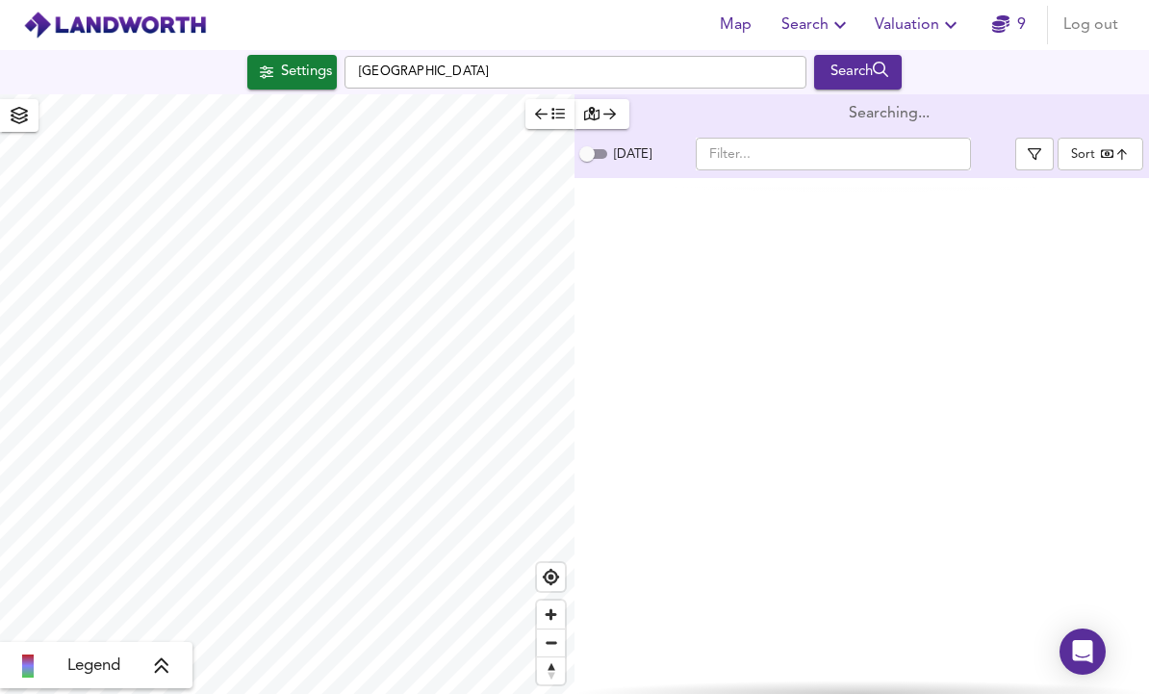
click at [311, 60] on div "Settings" at bounding box center [306, 72] width 51 height 25
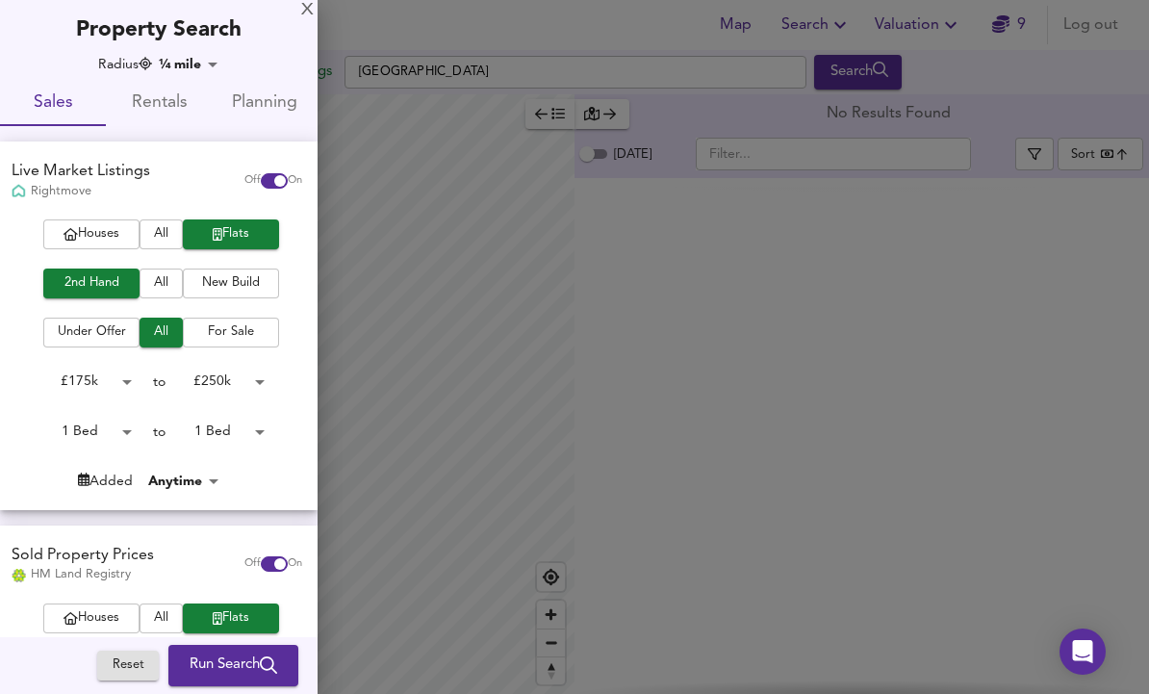
click at [181, 69] on body "Map Search Valuation 9 Log out Settings [GEOGRAPHIC_DATA] Search Legend No Resu…" at bounding box center [574, 347] width 1149 height 694
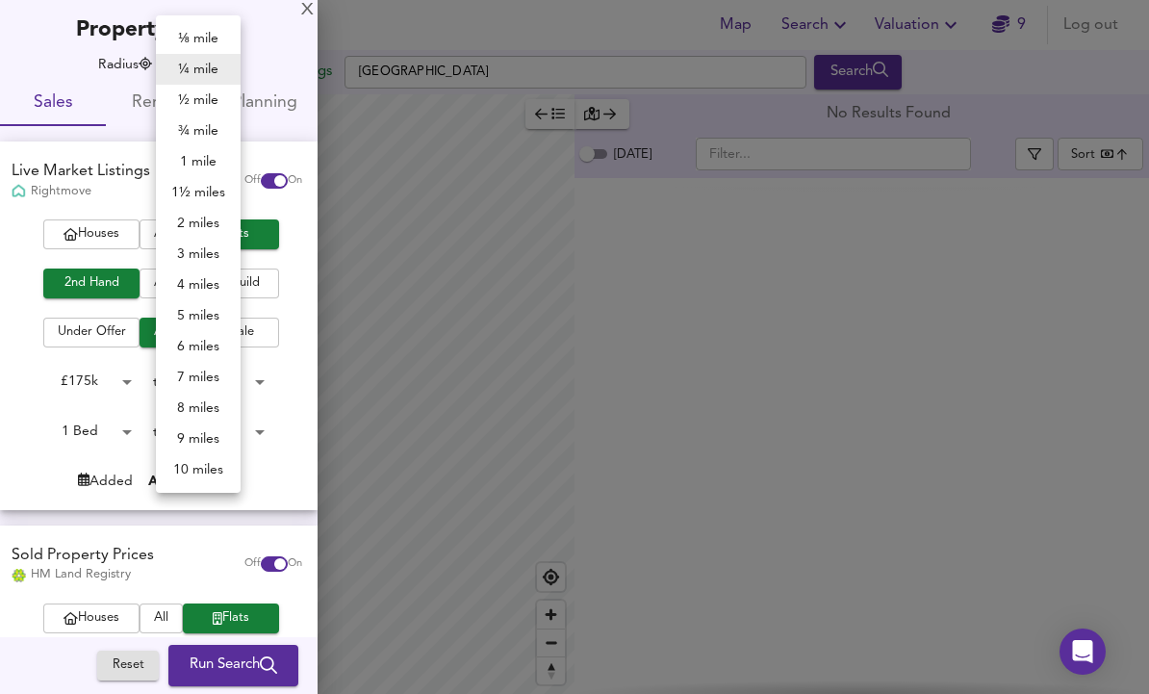
click at [194, 463] on li "10 miles" at bounding box center [198, 469] width 85 height 31
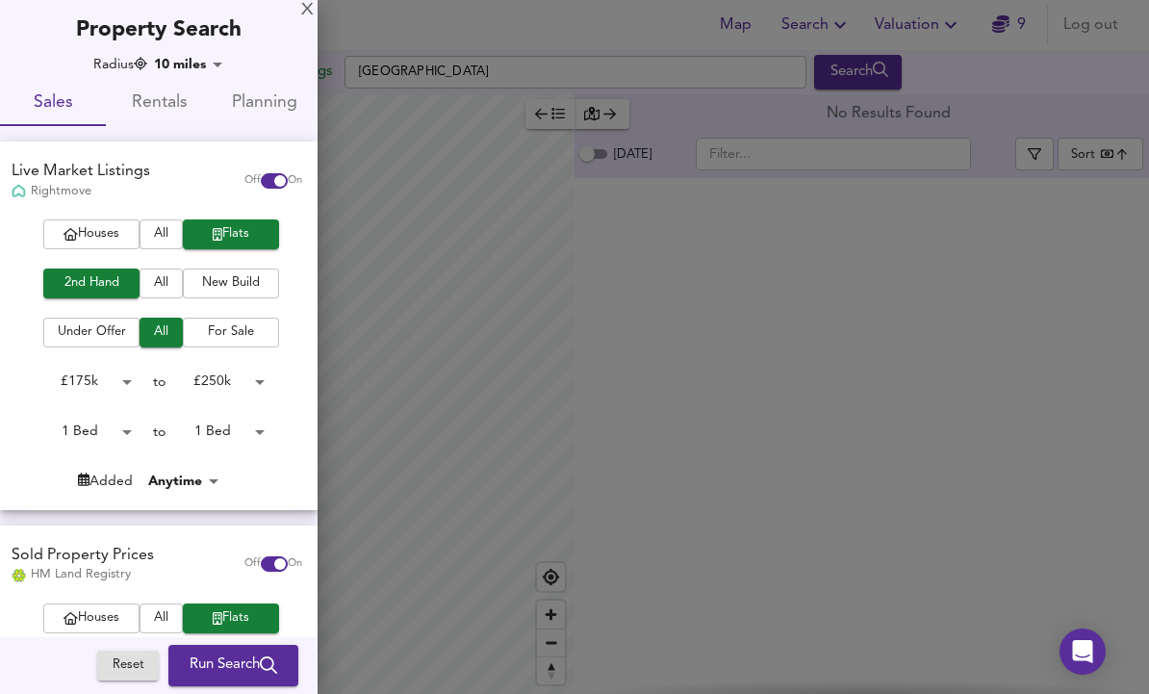
click at [450, 281] on div at bounding box center [574, 347] width 1149 height 694
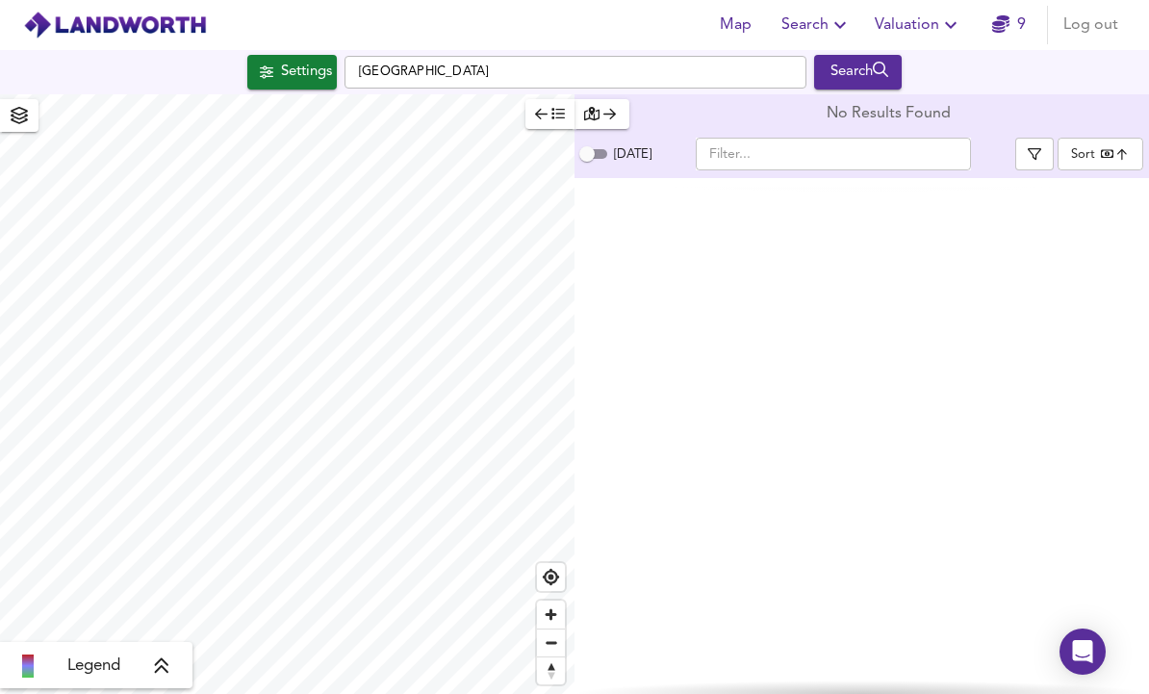
click at [302, 60] on div "Settings" at bounding box center [306, 72] width 51 height 25
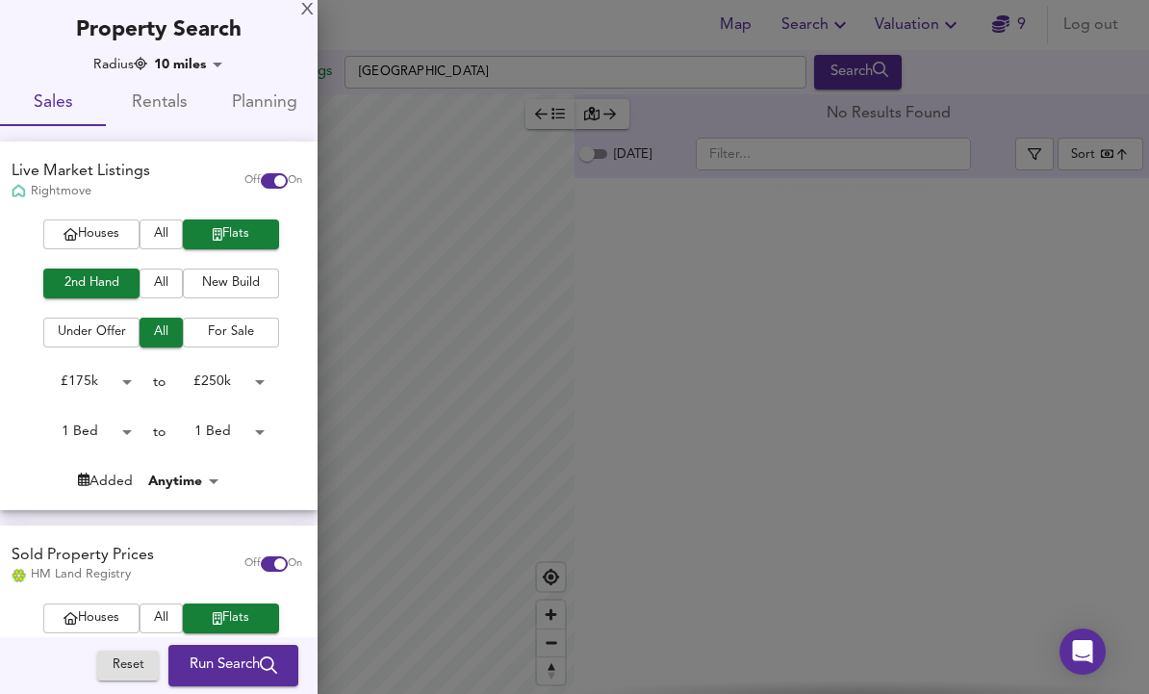
click at [194, 56] on body "Map Search Valuation 9 Log out Settings [GEOGRAPHIC_DATA] Search Legend No Resu…" at bounding box center [574, 347] width 1149 height 694
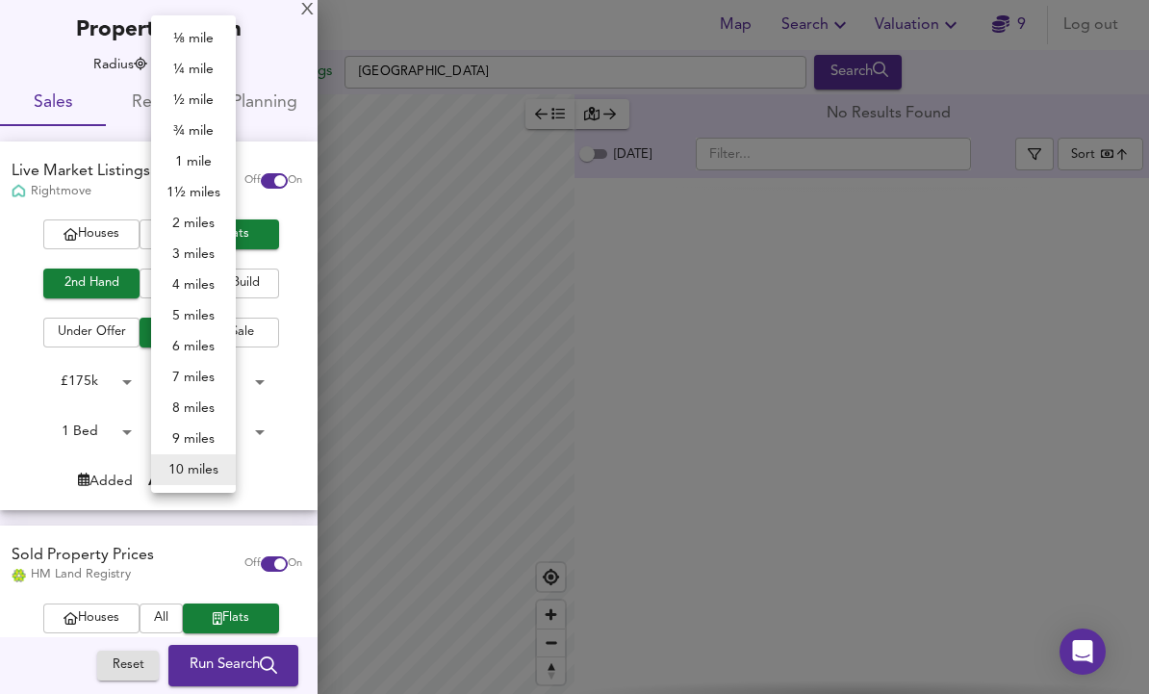
click at [201, 372] on li "7 miles" at bounding box center [193, 377] width 85 height 31
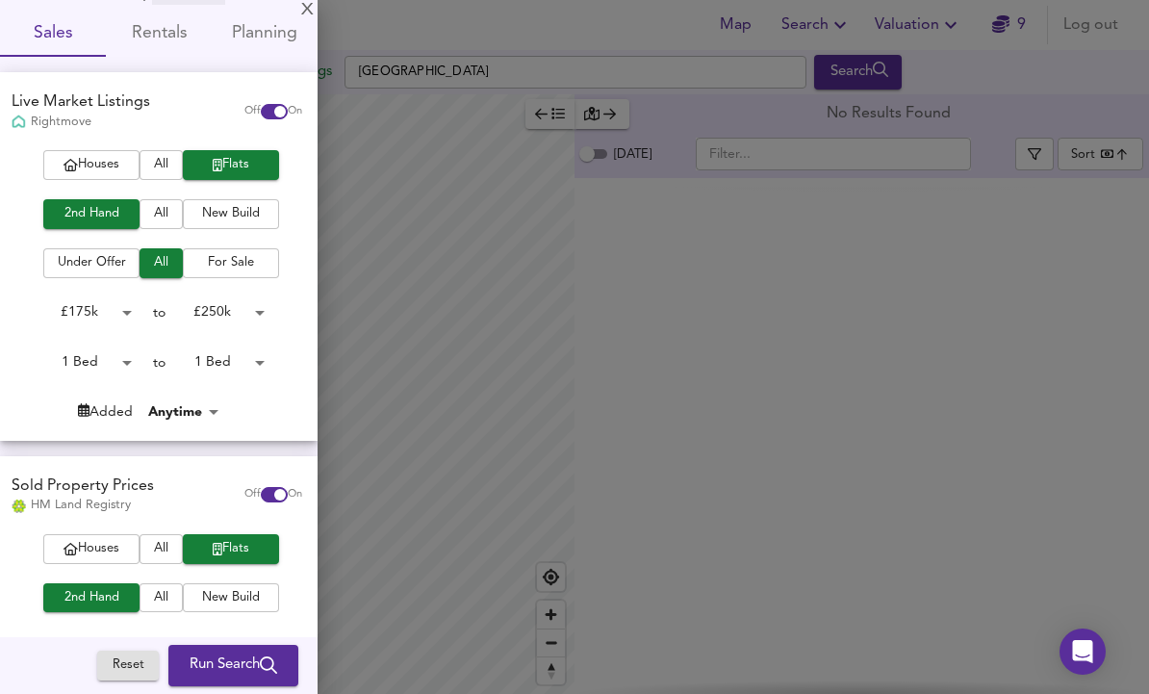
scroll to position [3, 0]
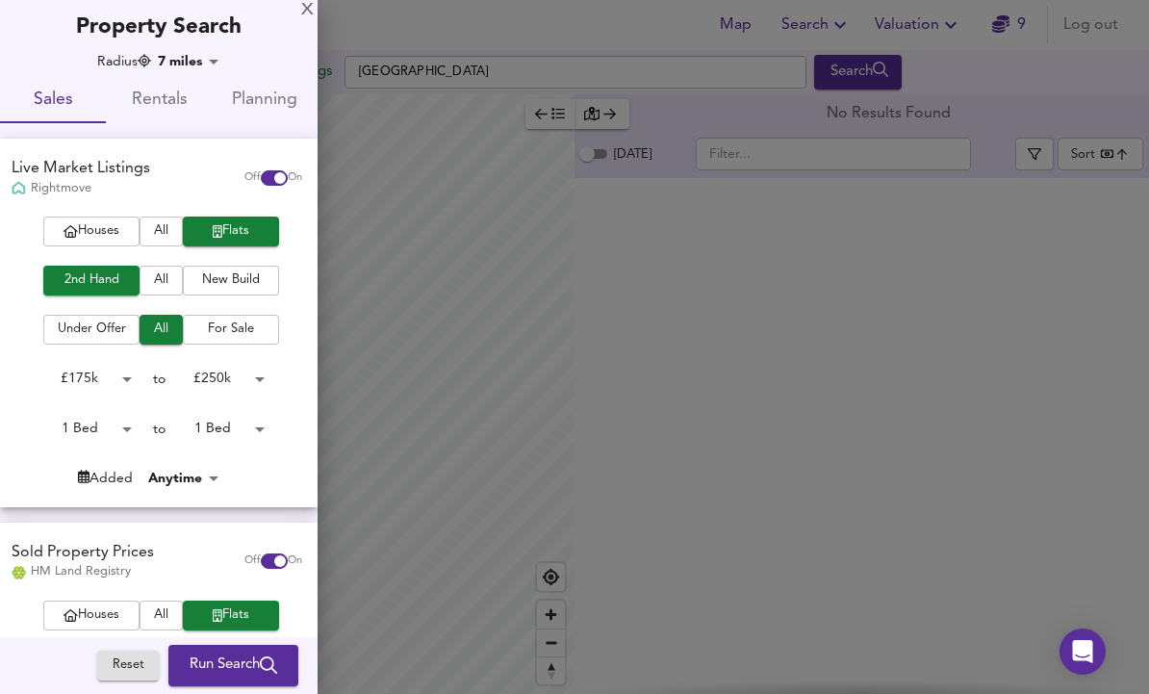
click at [197, 52] on body "Map Search Valuation 9 Log out Settings [GEOGRAPHIC_DATA] Search Legend No Resu…" at bounding box center [574, 347] width 1149 height 694
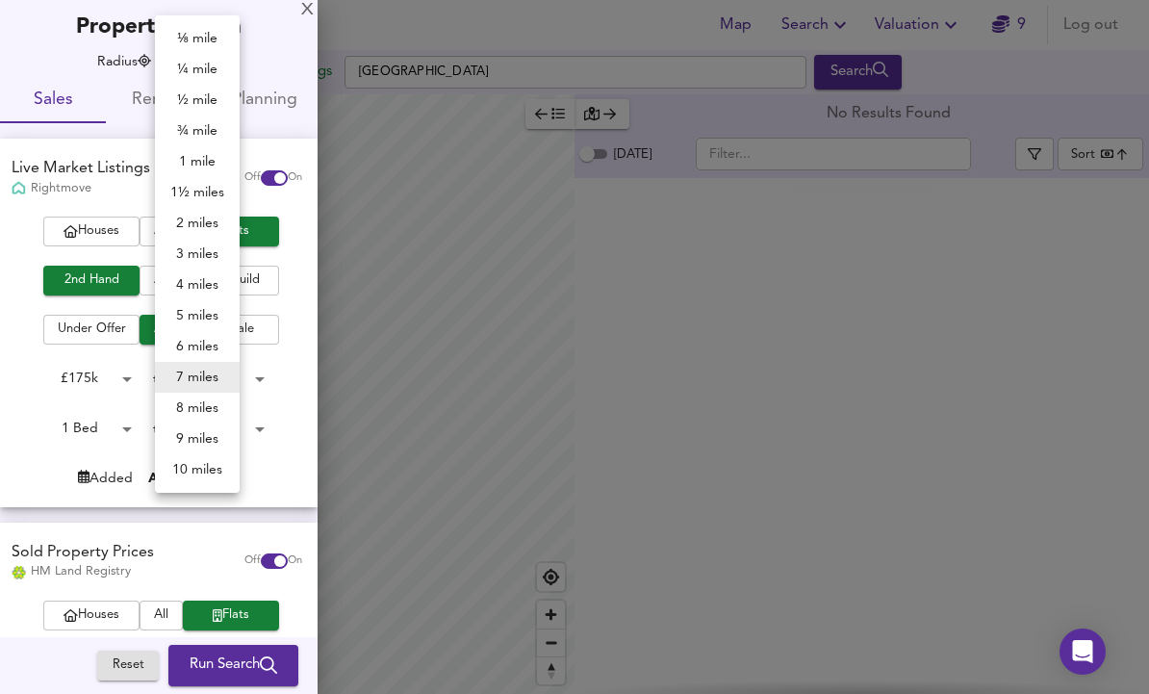
click at [195, 342] on li "6 miles" at bounding box center [197, 346] width 85 height 31
type input "9654"
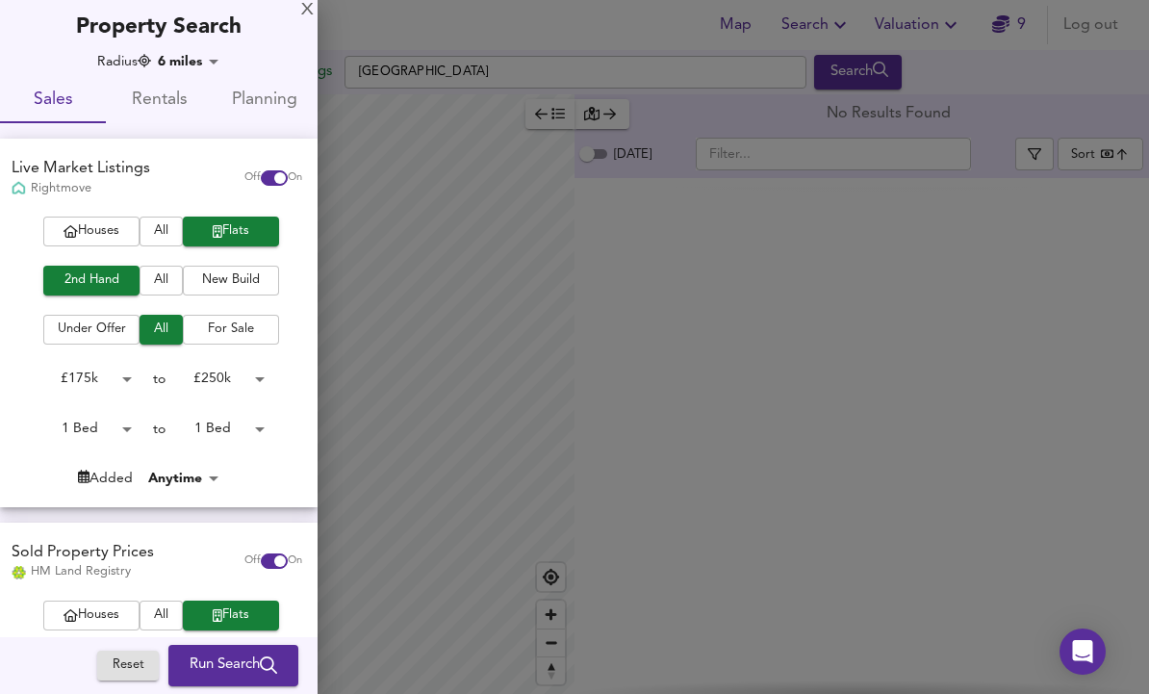
click at [242, 657] on span "Run Search" at bounding box center [234, 666] width 88 height 25
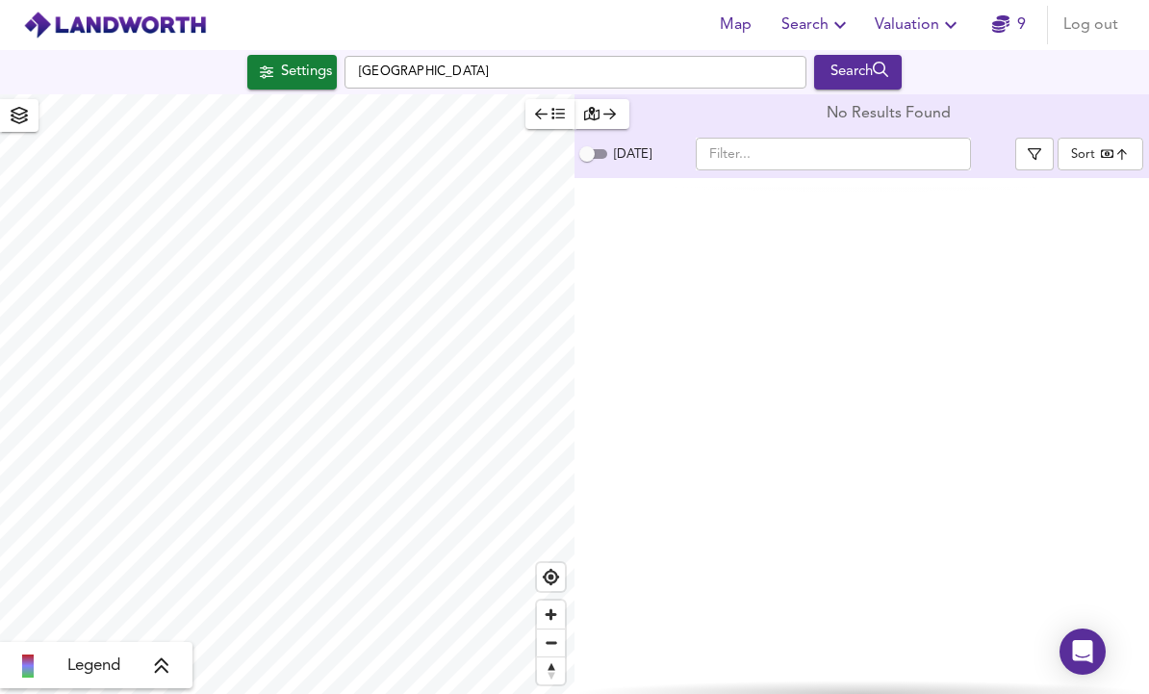
type input "bestdeal"
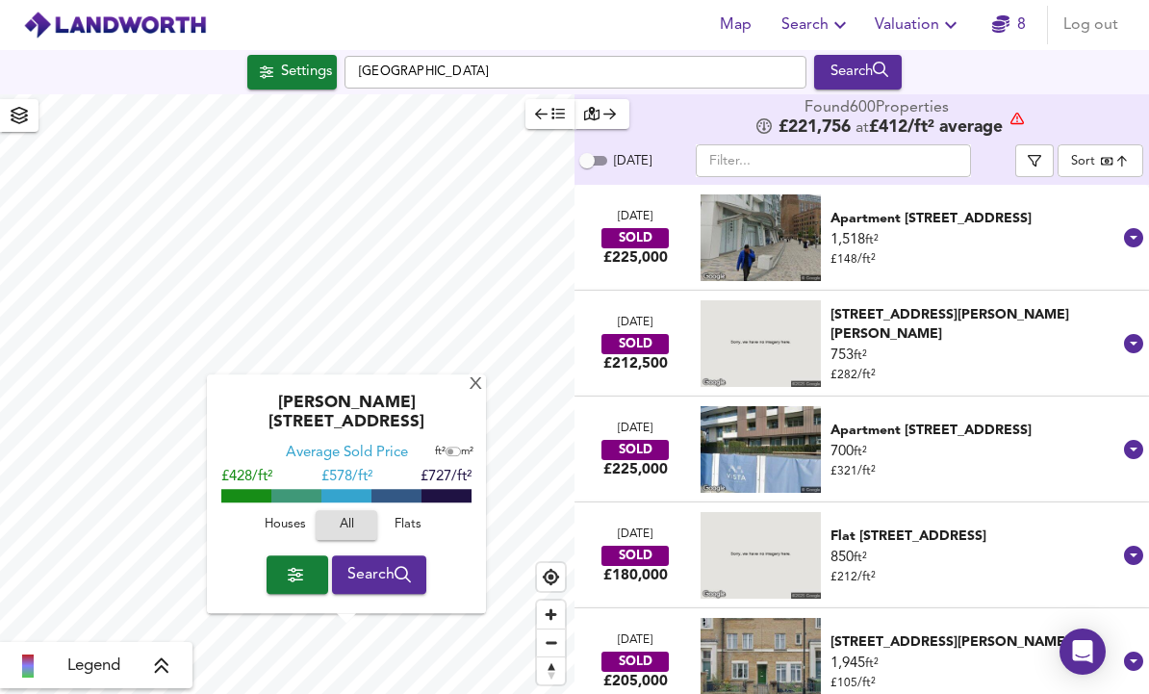
click at [470, 376] on div "X" at bounding box center [476, 385] width 16 height 18
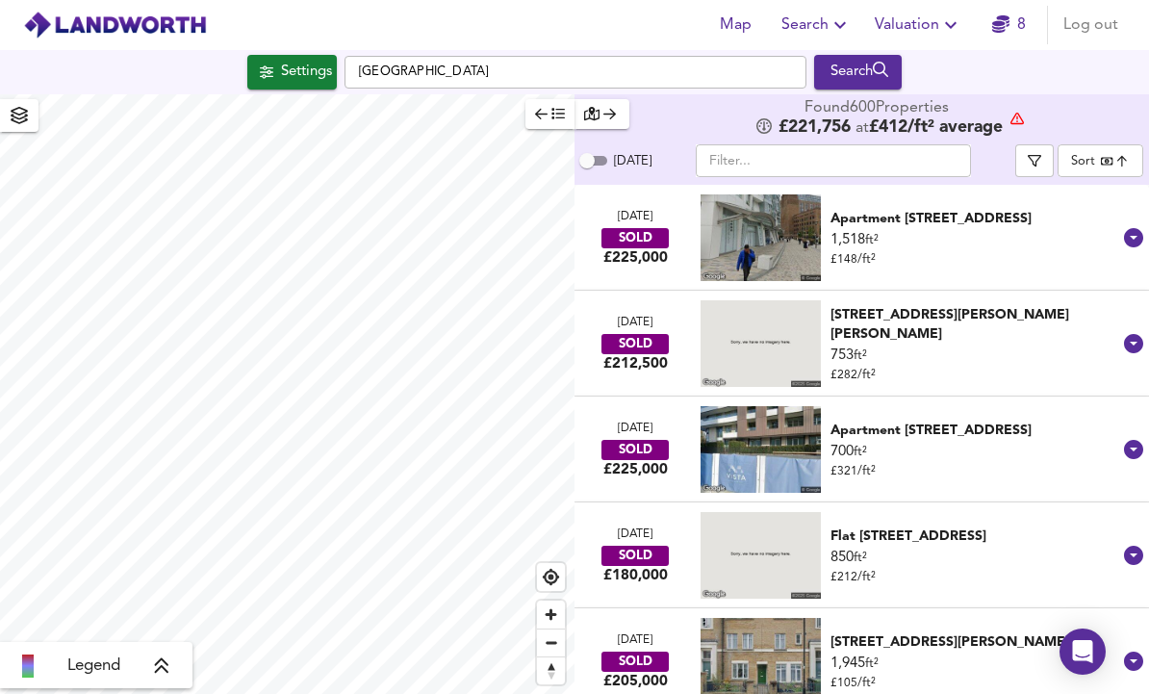
click at [791, 194] on img at bounding box center [761, 237] width 120 height 87
